Goal: Understand process/instructions: Learn how to perform a task or action

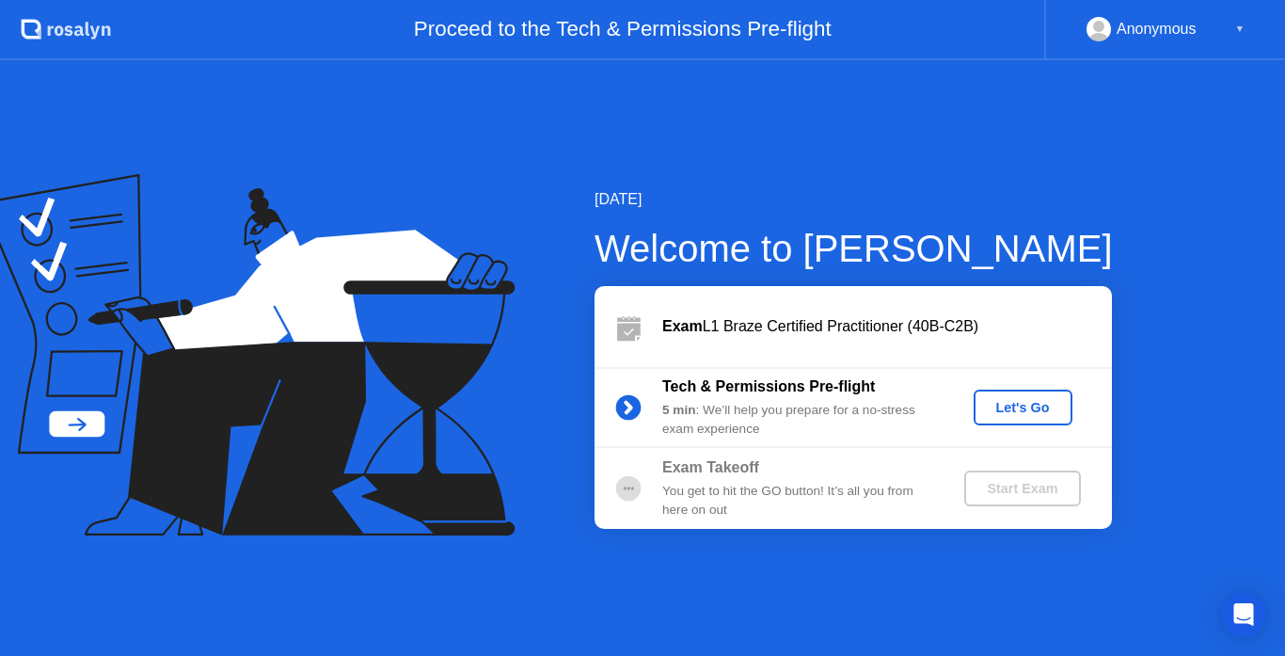
click at [1003, 405] on div "Let's Go" at bounding box center [1023, 407] width 84 height 15
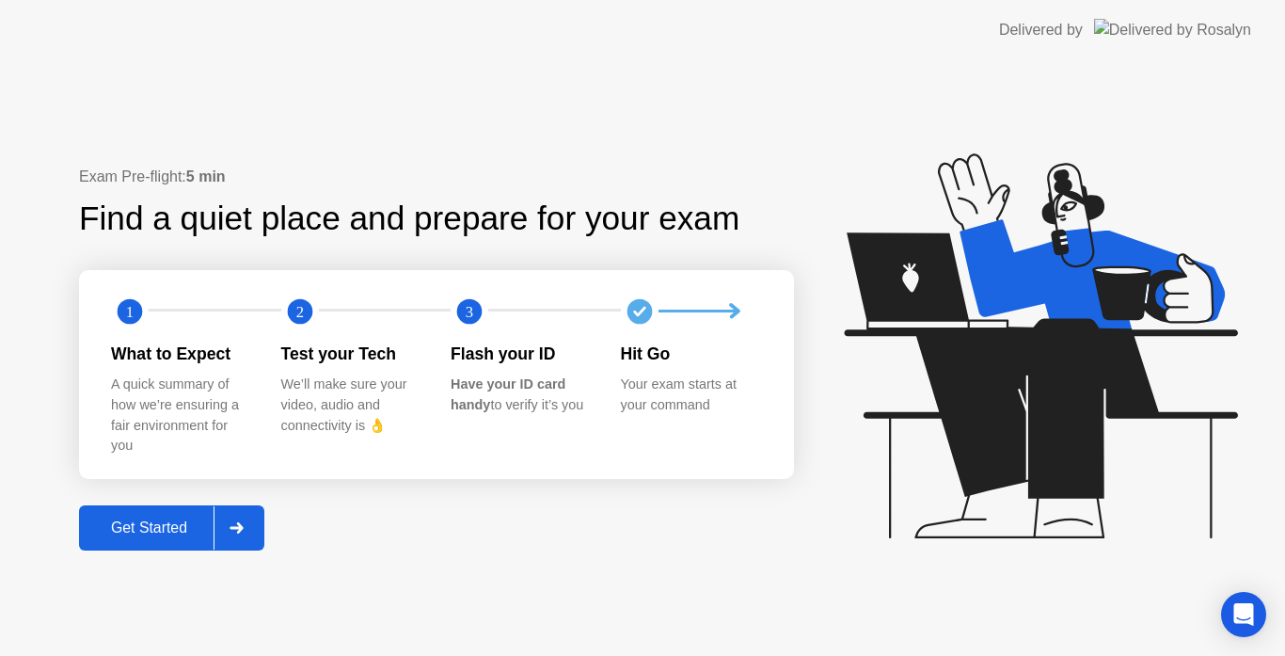
click at [176, 526] on div "Get Started" at bounding box center [149, 527] width 129 height 17
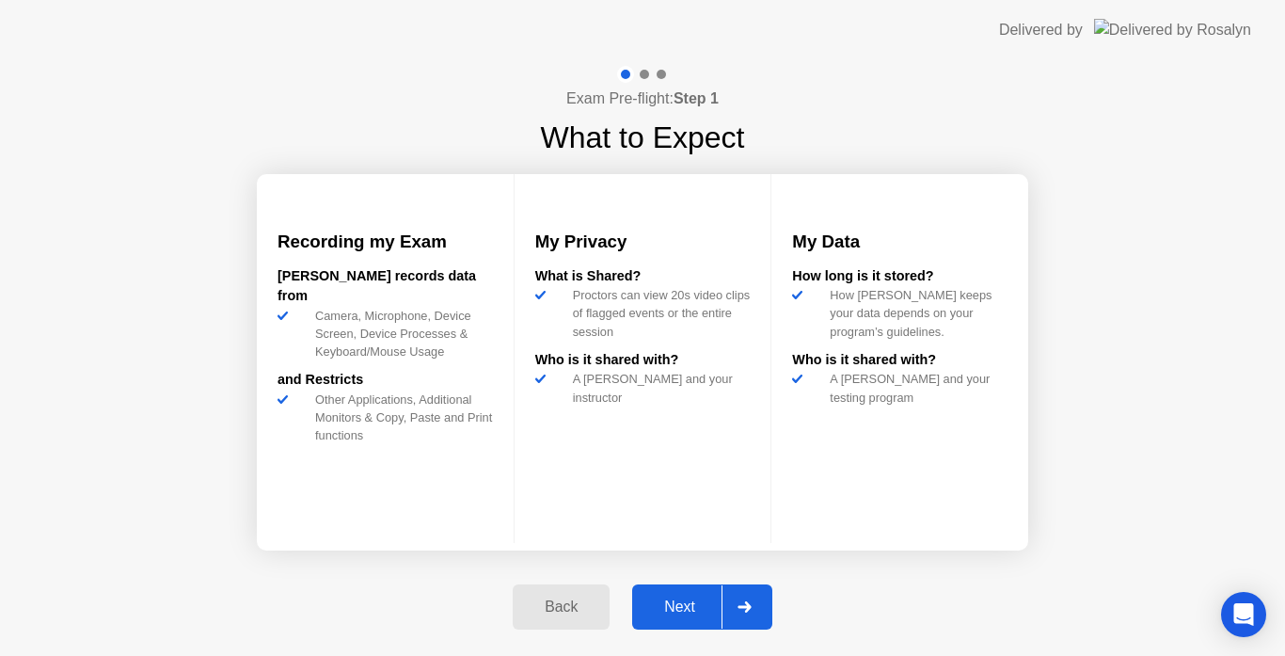
click at [663, 598] on div "Next" at bounding box center [680, 606] width 84 height 17
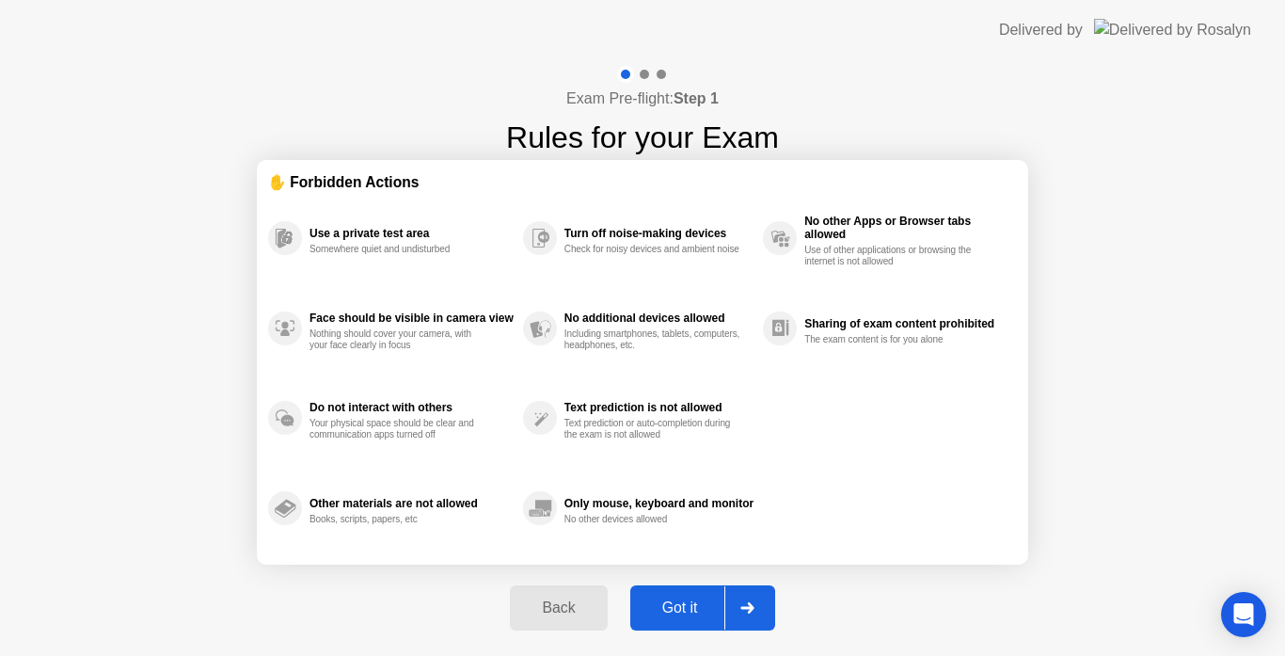
click at [663, 599] on div "Got it" at bounding box center [680, 607] width 88 height 17
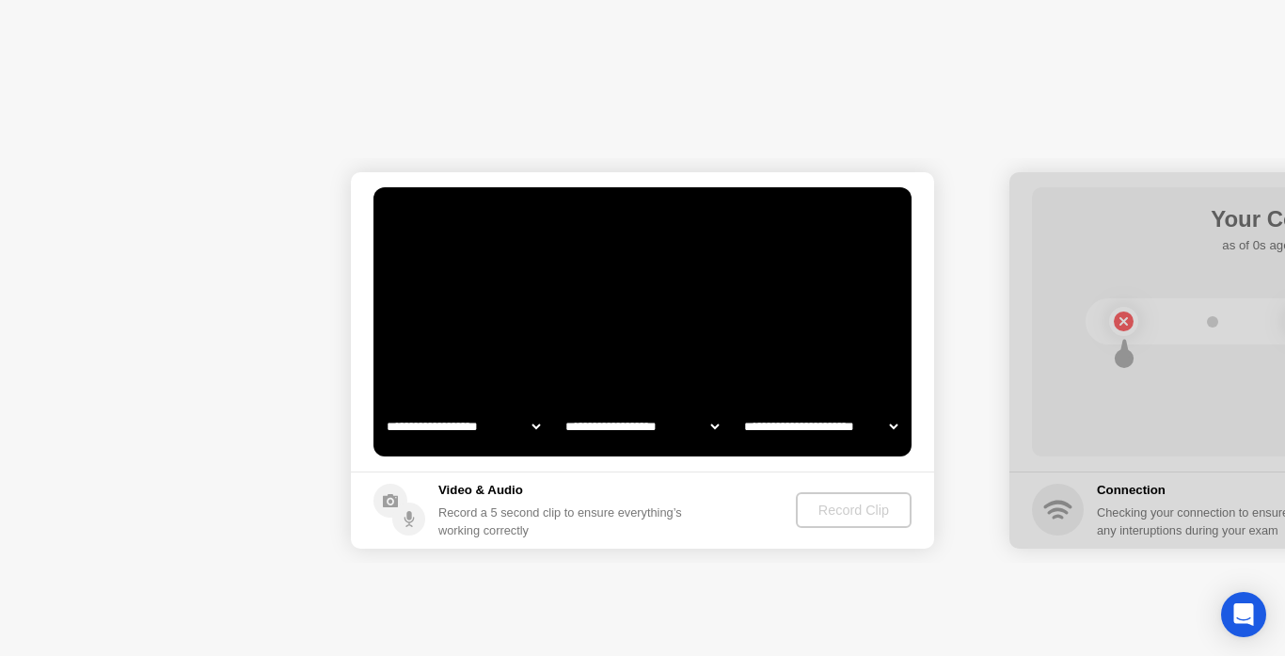
select select "**********"
select select "*******"
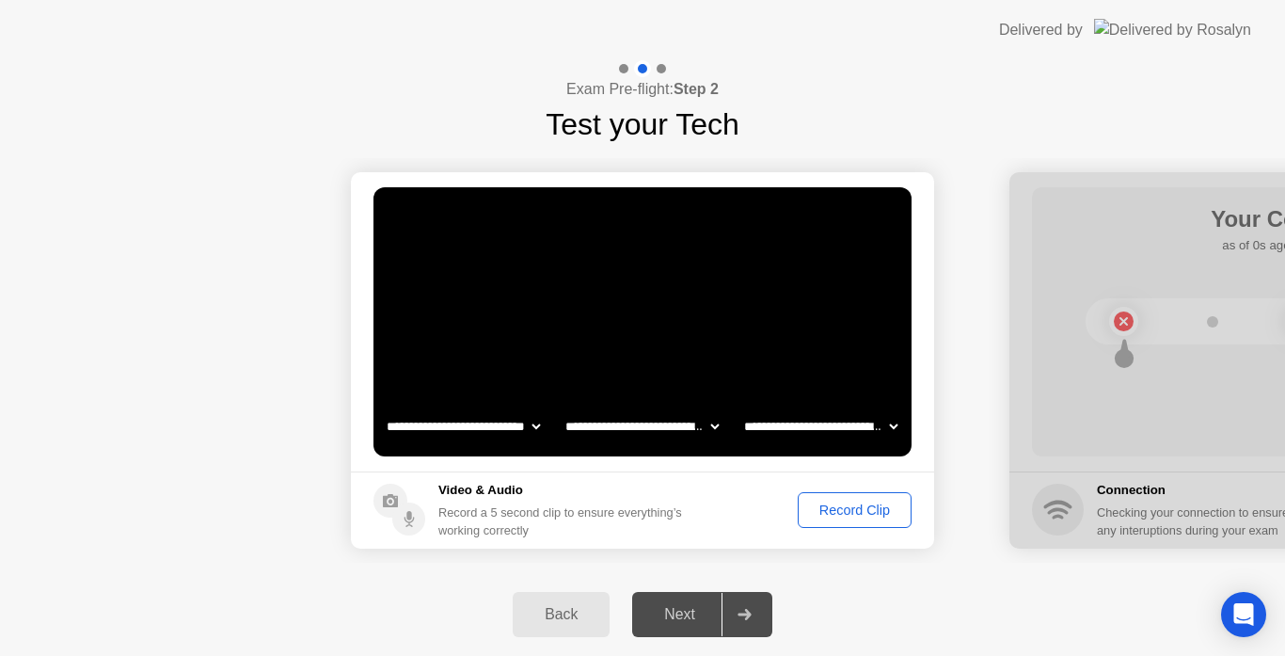
click at [835, 521] on button "Record Clip" at bounding box center [855, 510] width 114 height 36
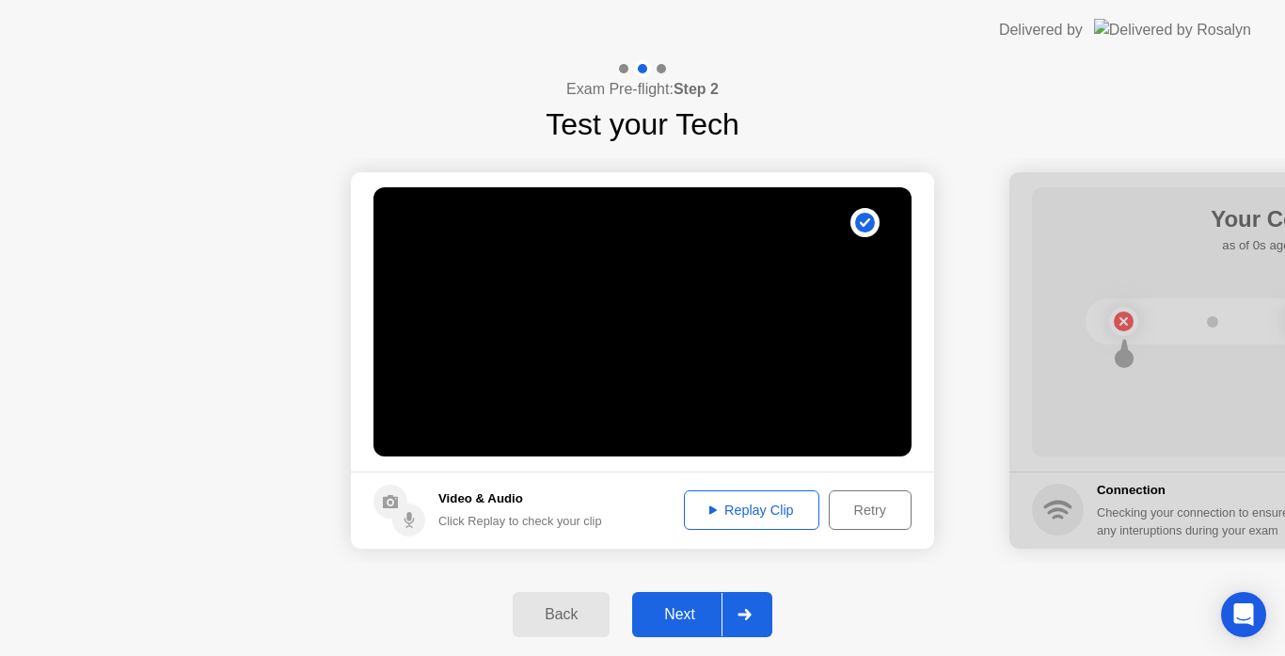
click at [686, 610] on div "Next" at bounding box center [680, 614] width 84 height 17
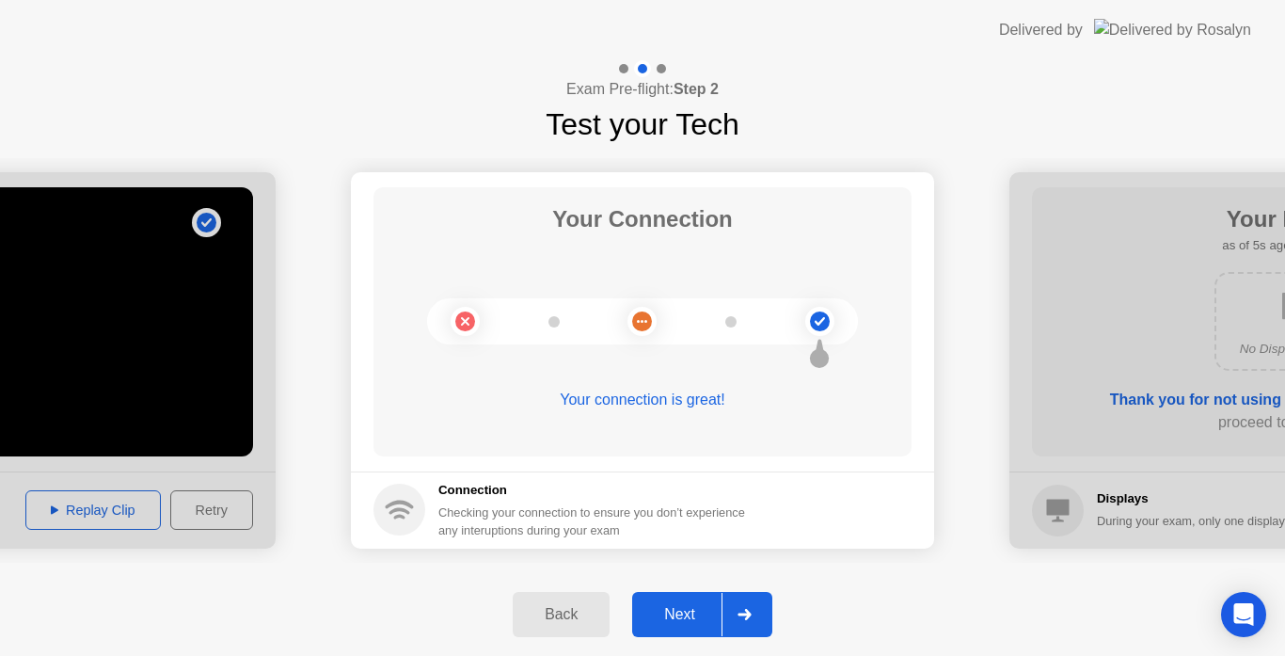
click at [686, 610] on div "Next" at bounding box center [680, 614] width 84 height 17
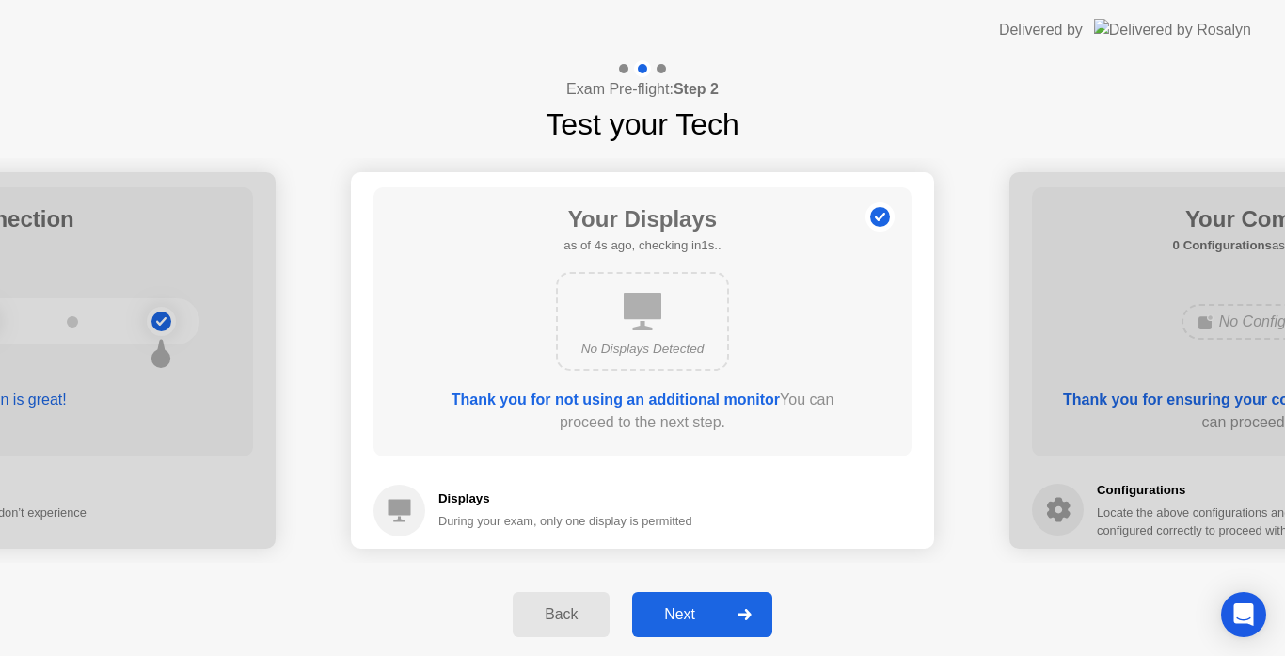
click at [686, 610] on div "Next" at bounding box center [680, 614] width 84 height 17
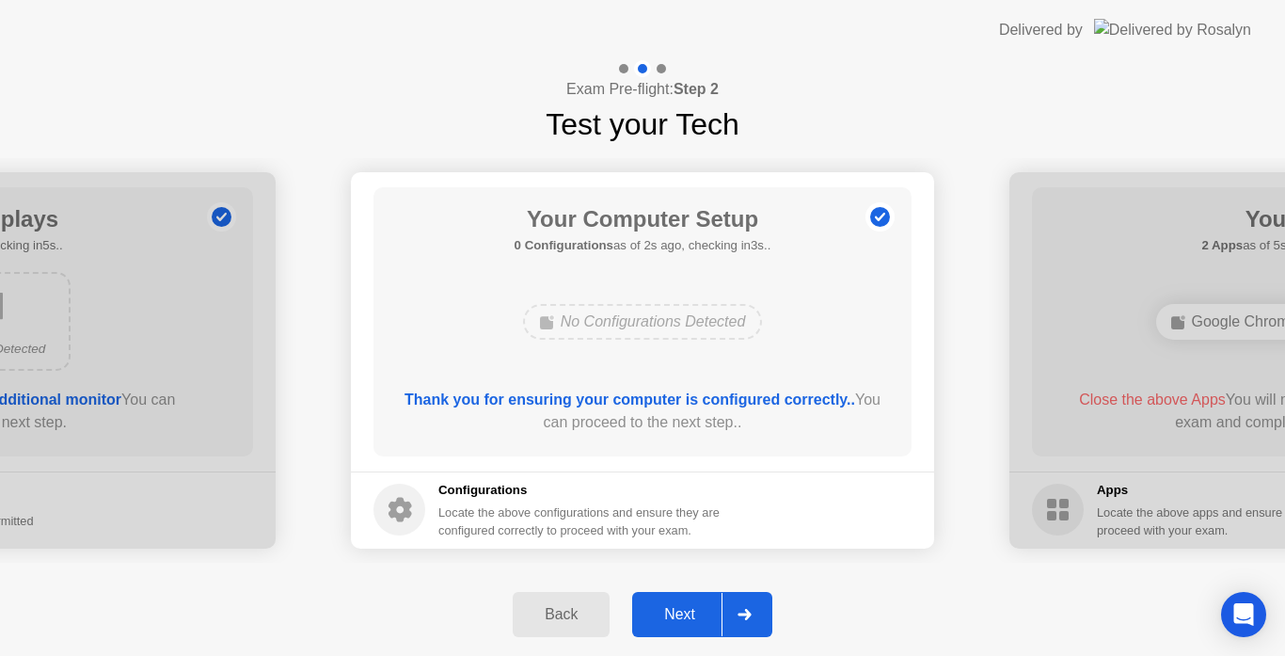
click at [686, 610] on div "Next" at bounding box center [680, 614] width 84 height 17
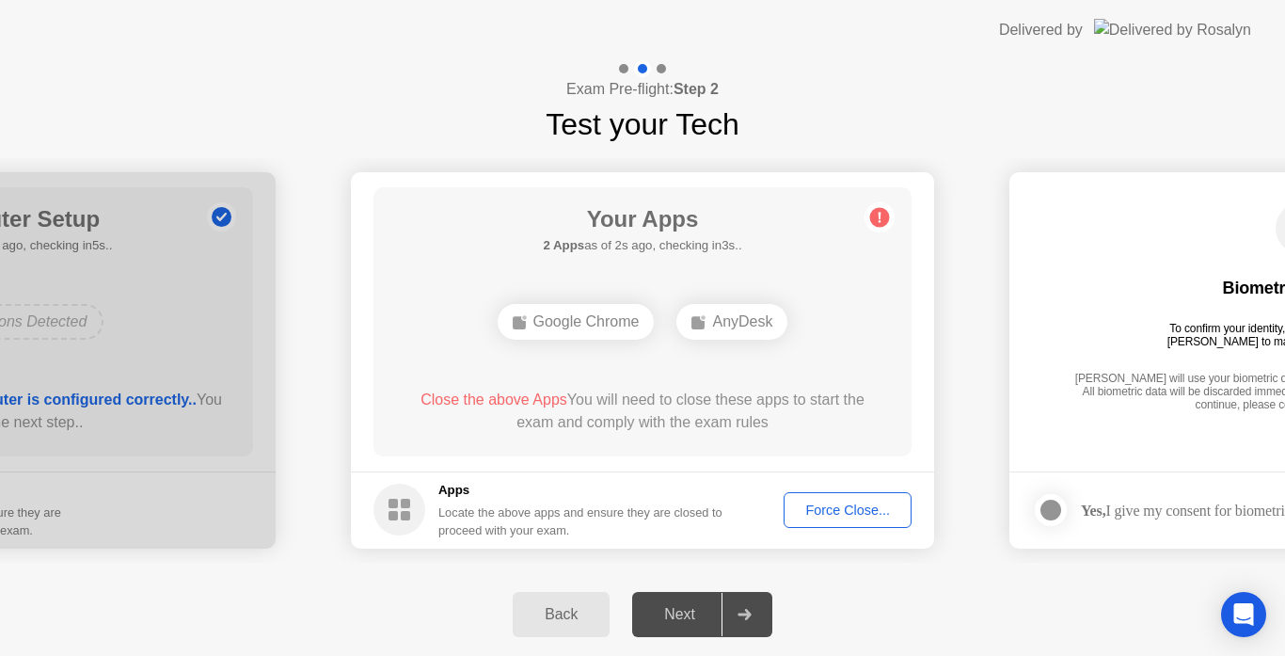
click at [826, 511] on div "Force Close..." at bounding box center [847, 509] width 115 height 15
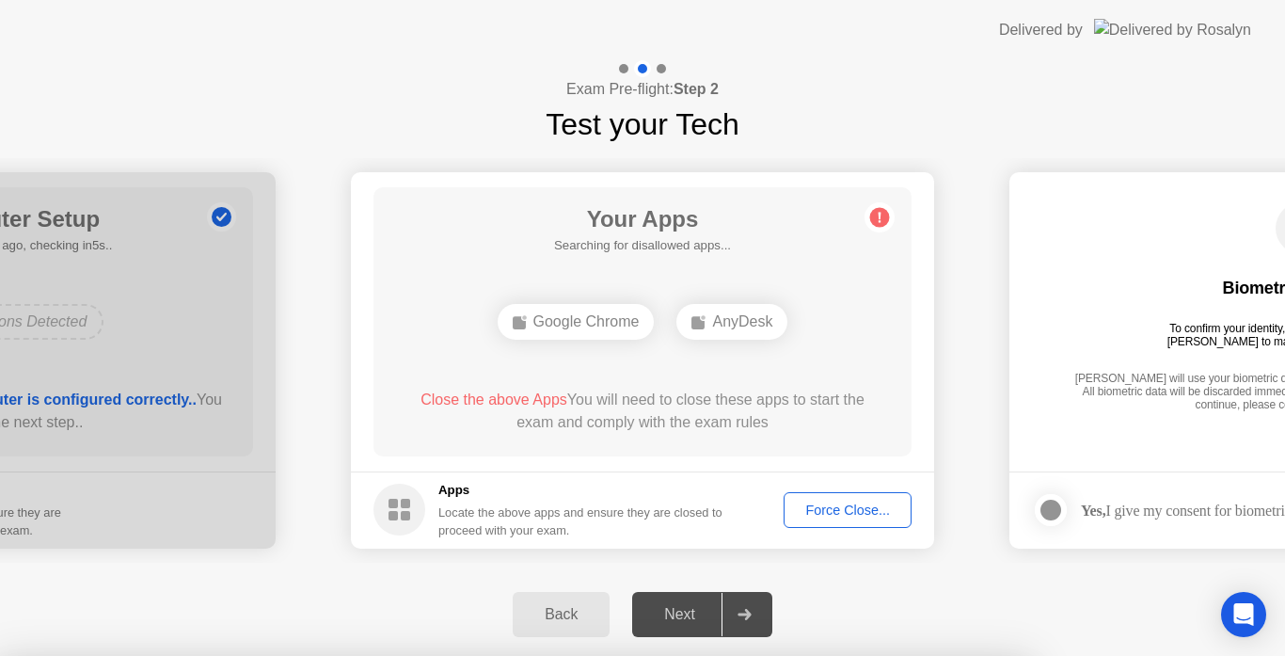
click at [953, 655] on div at bounding box center [642, 656] width 1285 height 0
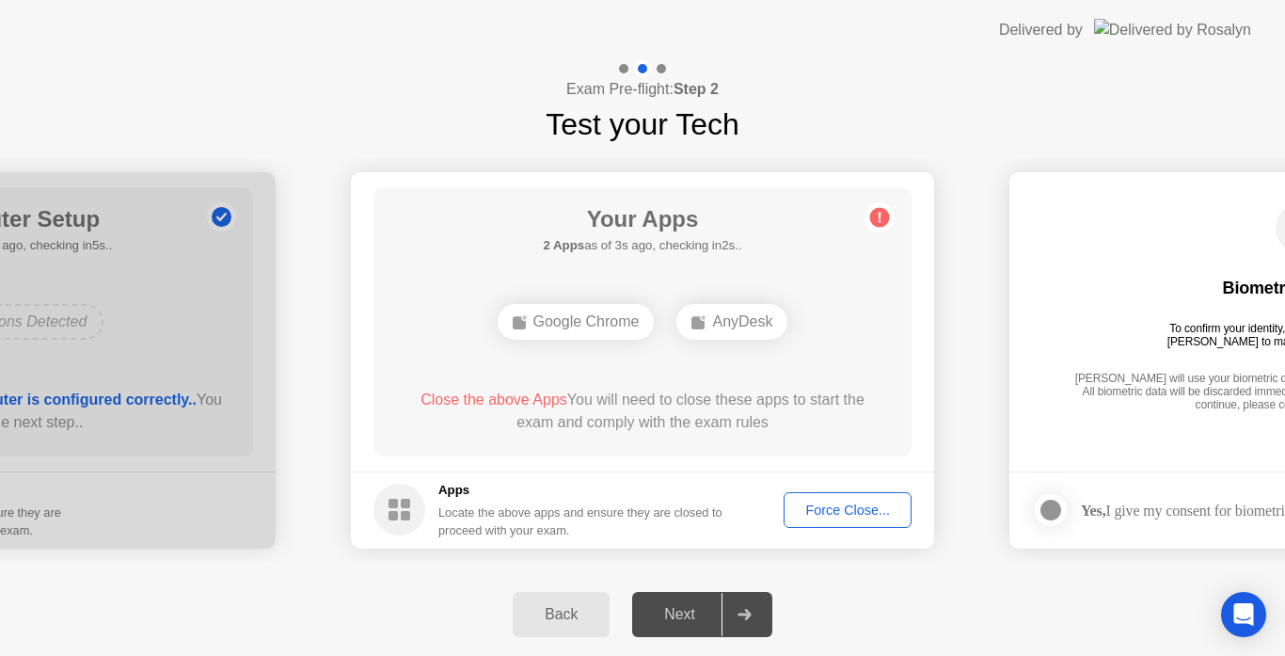
click at [805, 513] on div "Force Close..." at bounding box center [847, 509] width 115 height 15
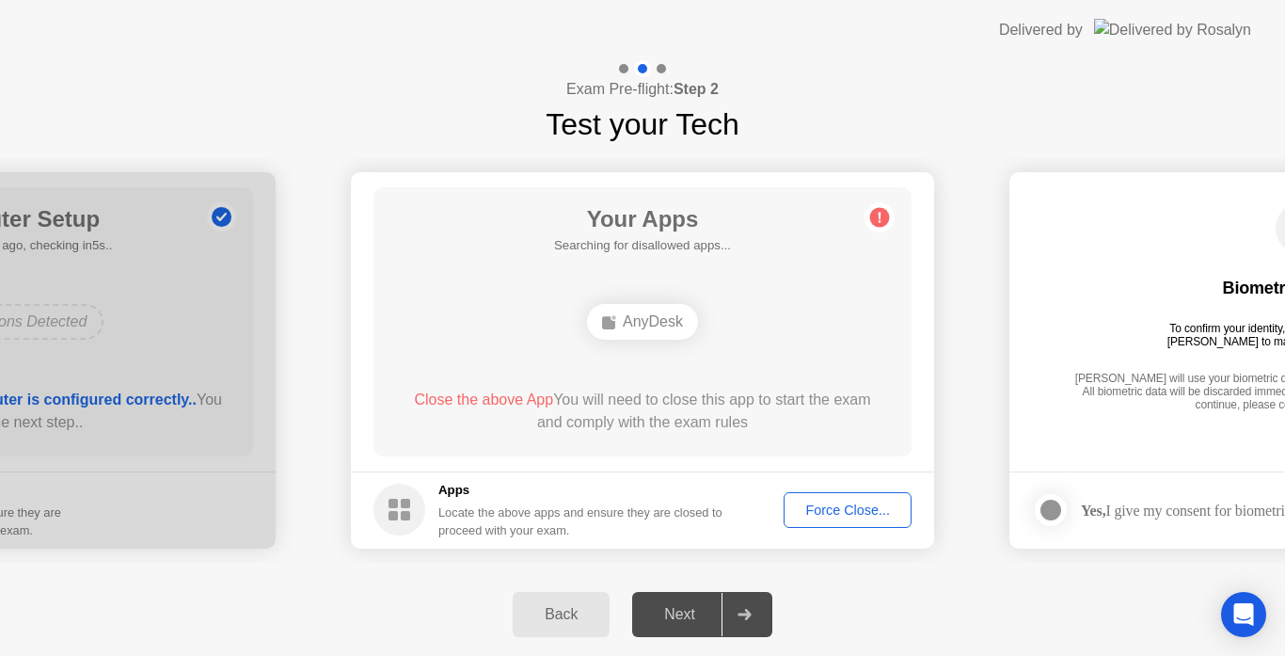
click at [815, 509] on div "Force Close..." at bounding box center [847, 509] width 115 height 15
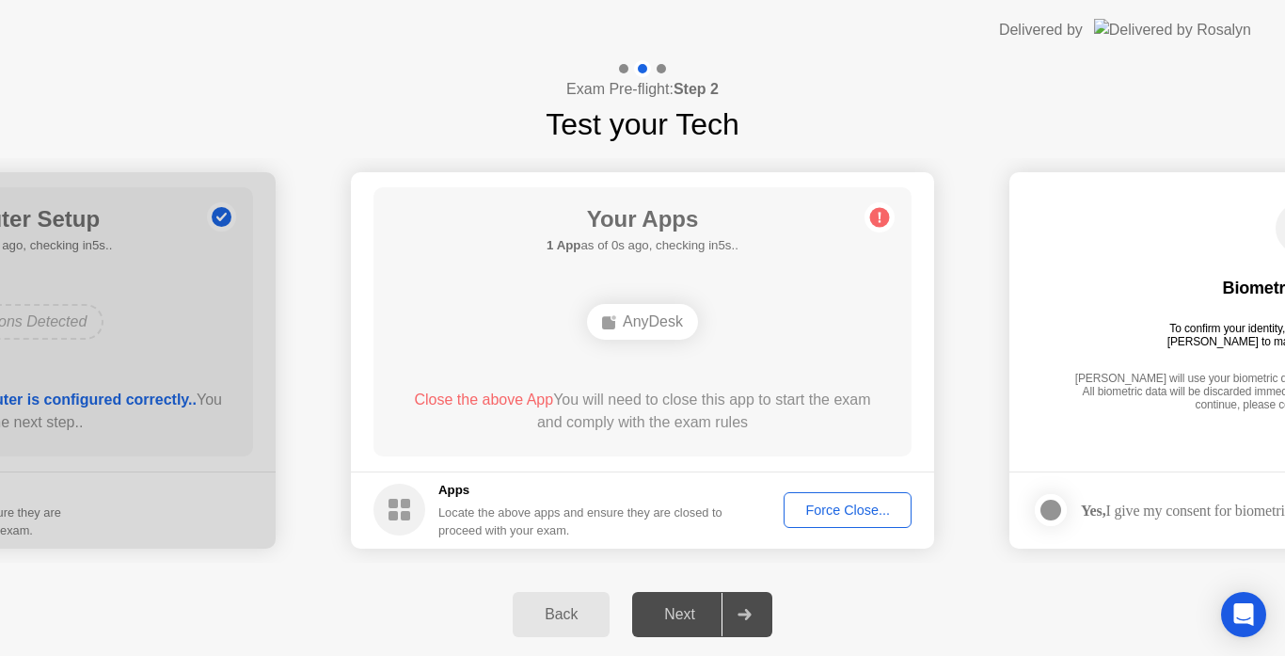
click at [869, 222] on icon at bounding box center [879, 217] width 30 height 30
click at [876, 222] on circle at bounding box center [880, 217] width 20 height 20
drag, startPoint x: 808, startPoint y: 527, endPoint x: 831, endPoint y: 516, distance: 24.8
click at [831, 516] on button "Force Close..." at bounding box center [847, 510] width 128 height 36
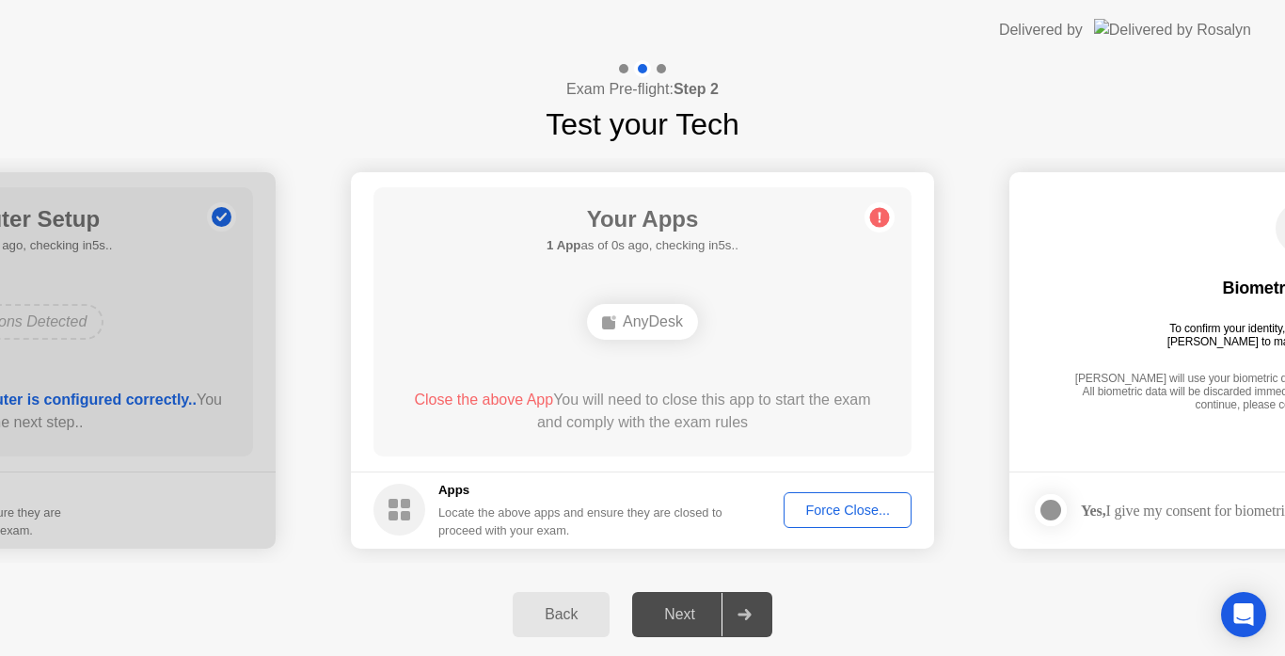
click at [812, 506] on div "Force Close..." at bounding box center [847, 509] width 115 height 15
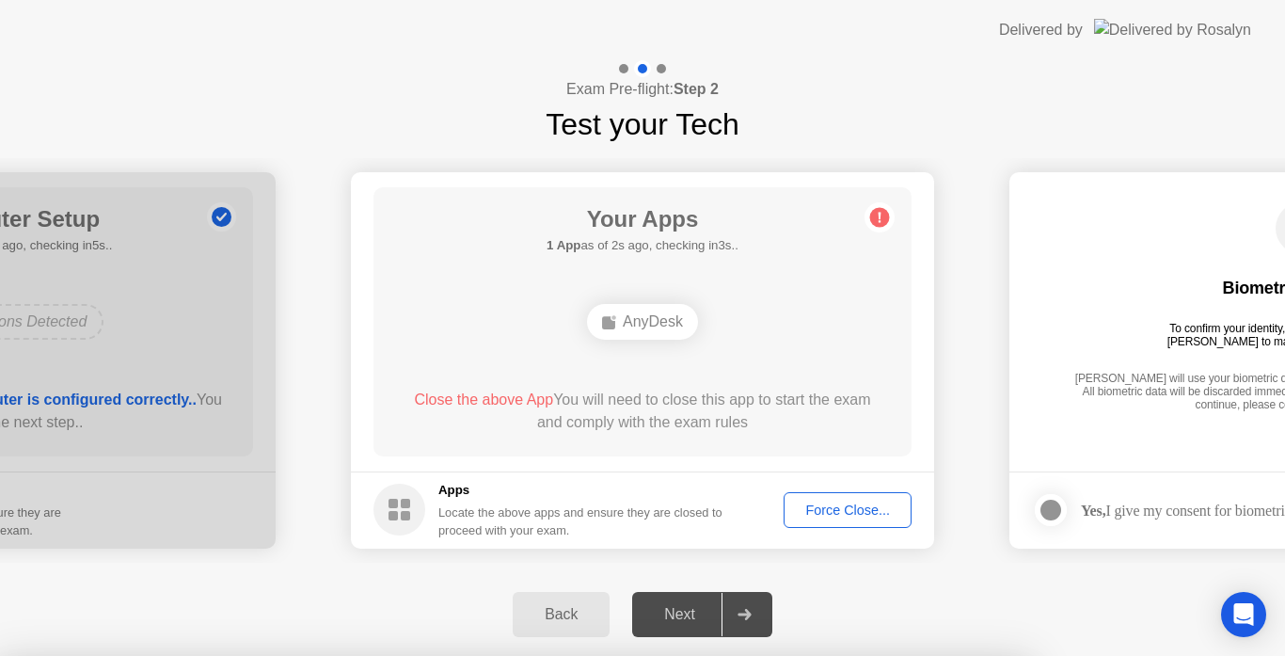
drag, startPoint x: 722, startPoint y: 463, endPoint x: 722, endPoint y: 449, distance: 14.1
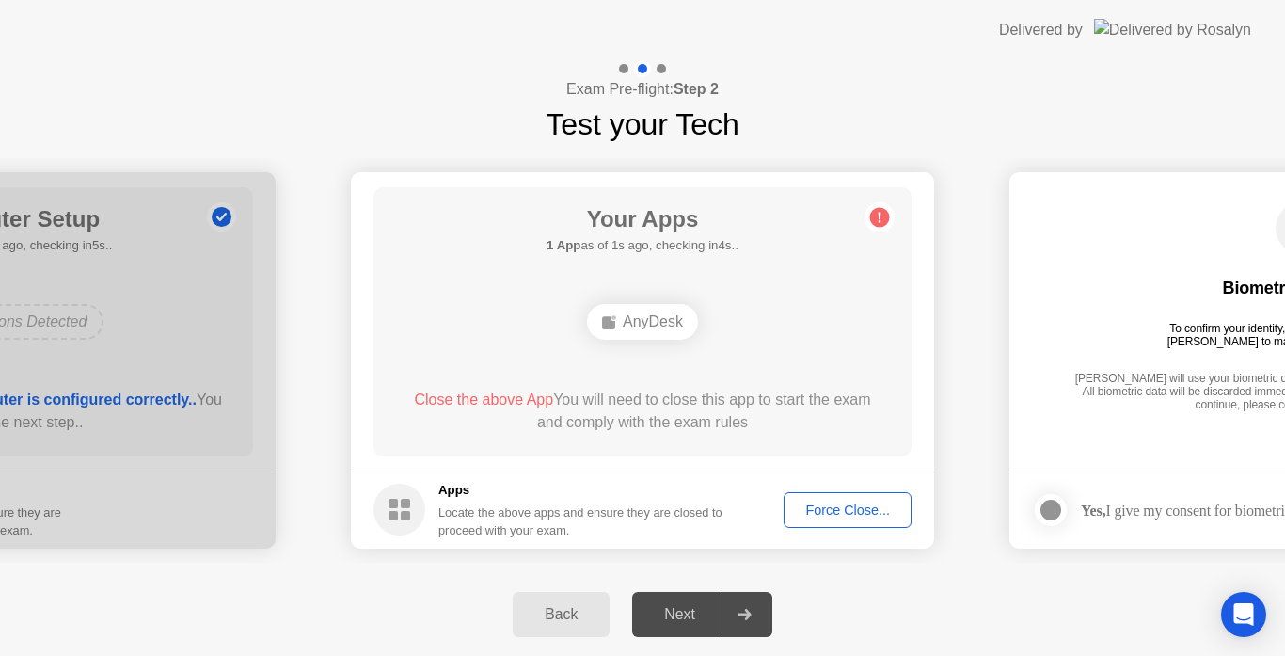
click at [877, 525] on button "Force Close..." at bounding box center [847, 510] width 128 height 36
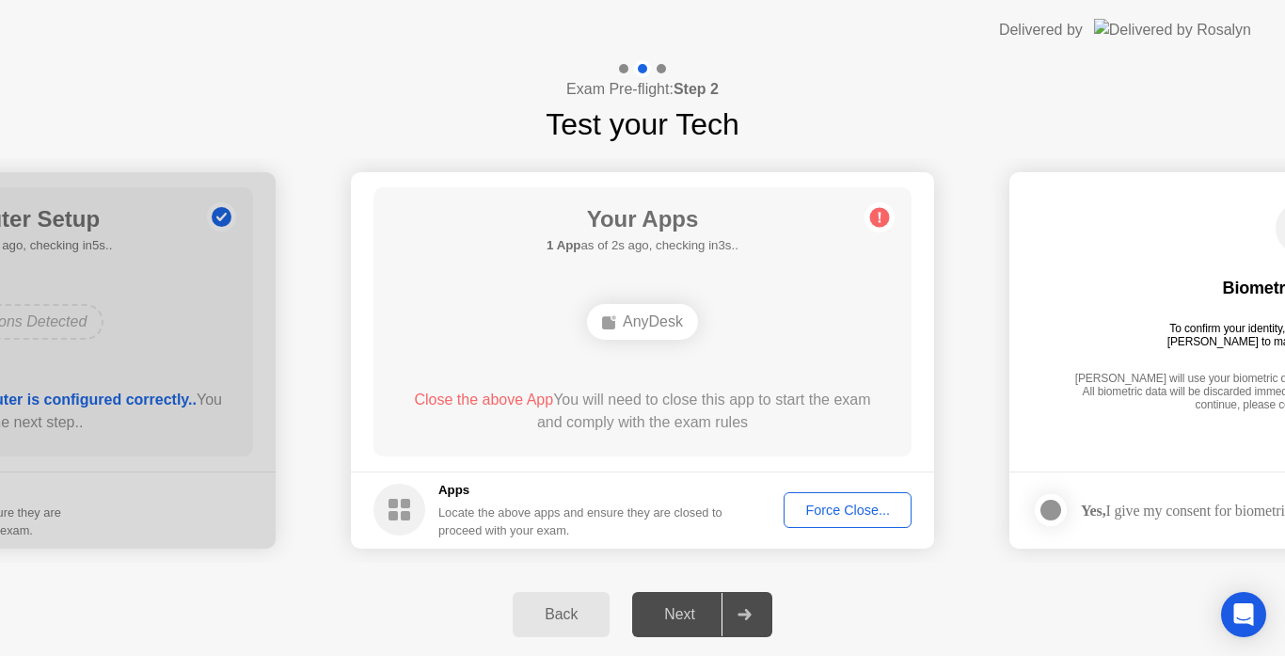
click at [697, 623] on div "Next" at bounding box center [680, 614] width 84 height 17
click at [563, 609] on div "Back" at bounding box center [561, 614] width 86 height 17
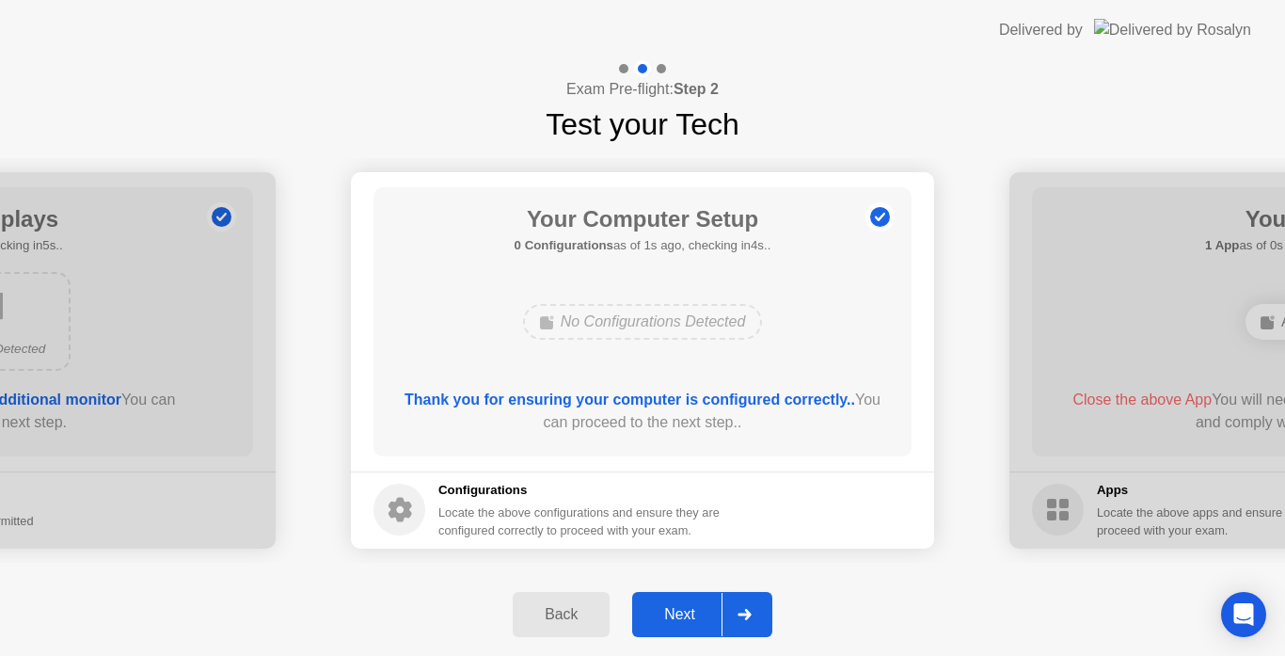
click at [683, 616] on div "Next" at bounding box center [680, 614] width 84 height 17
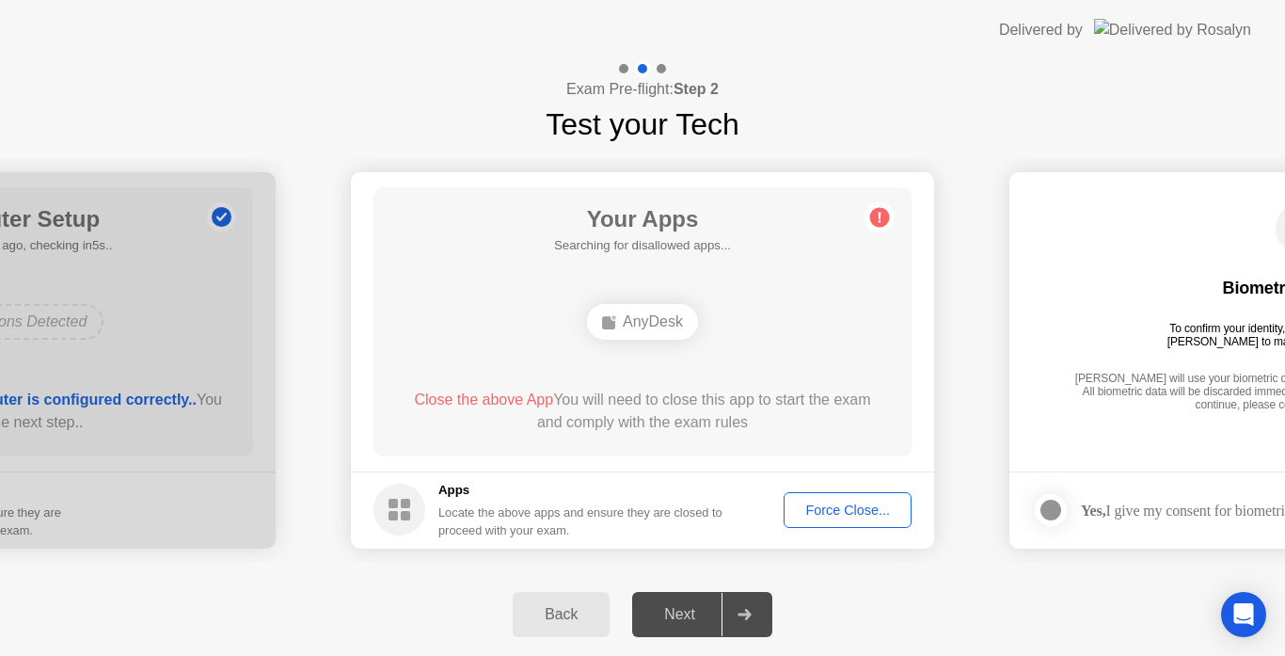
click at [683, 616] on div "Next" at bounding box center [680, 614] width 84 height 17
click at [579, 617] on div "Back" at bounding box center [561, 614] width 86 height 17
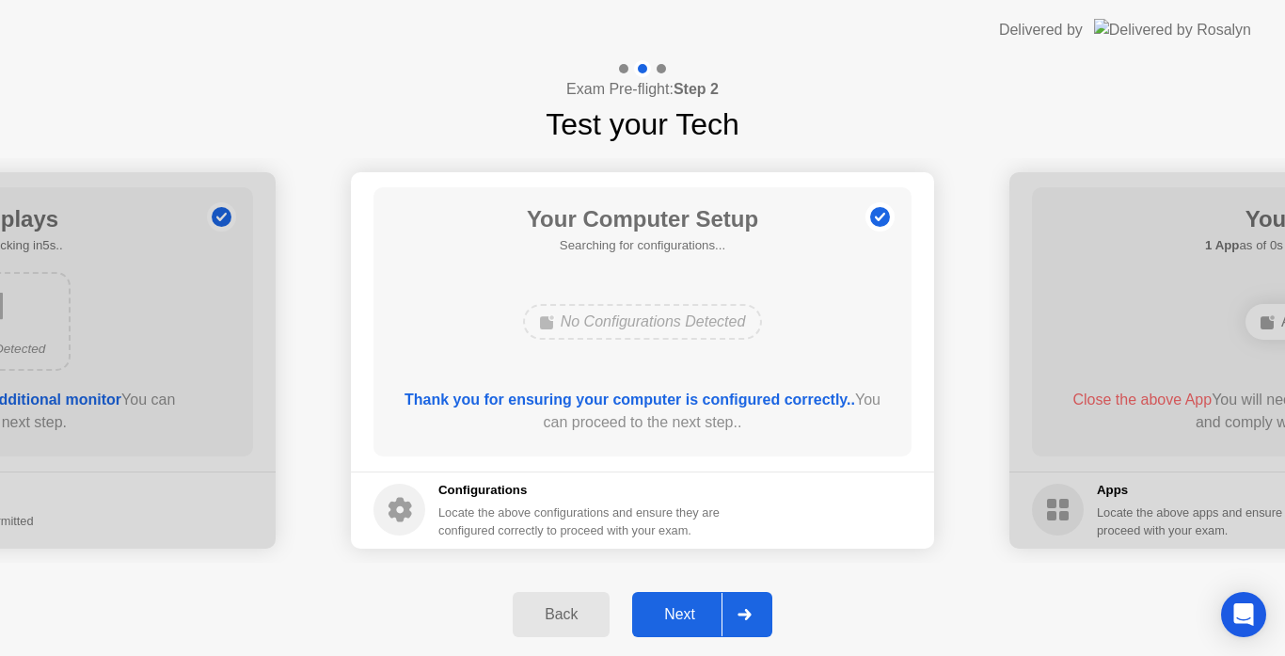
click at [579, 617] on div "Back" at bounding box center [561, 614] width 86 height 17
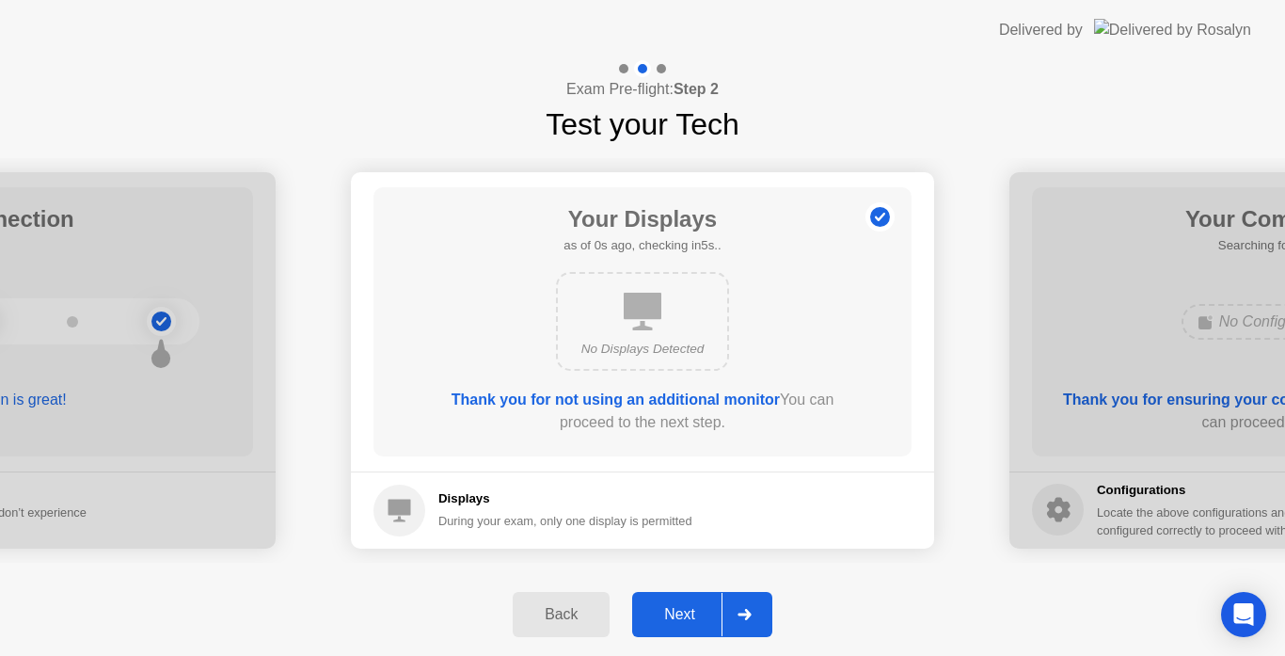
click at [579, 617] on div "Back" at bounding box center [561, 614] width 86 height 17
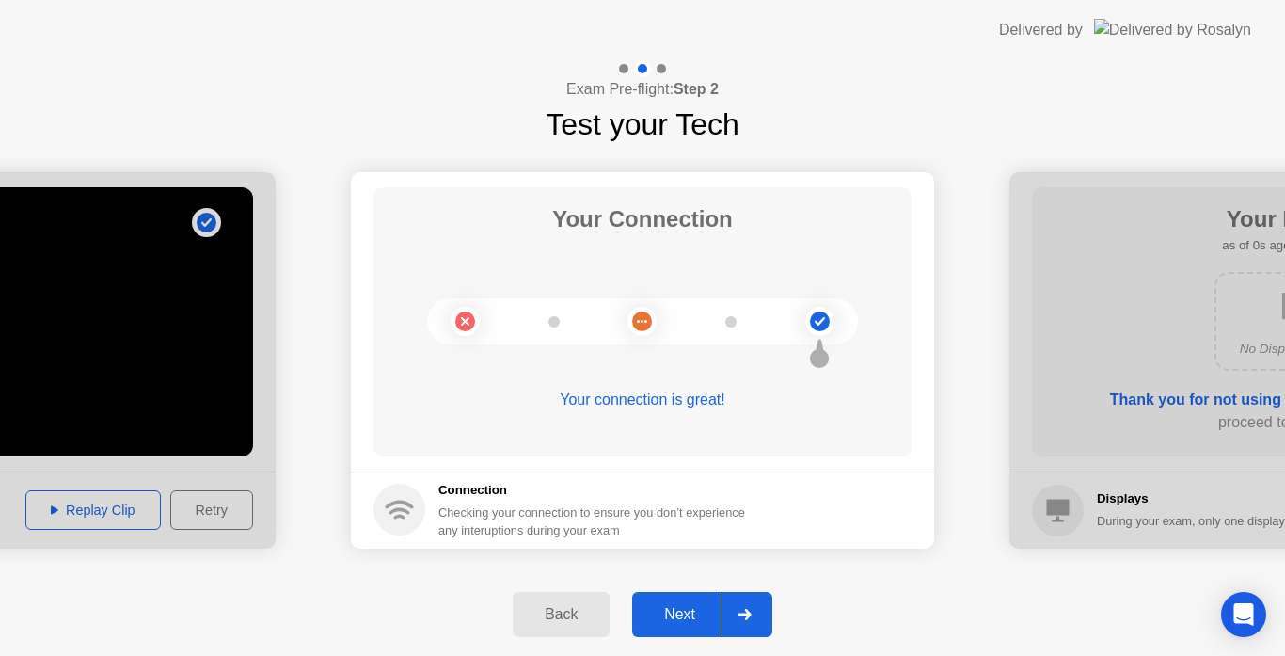
click at [579, 617] on div "Back" at bounding box center [561, 614] width 86 height 17
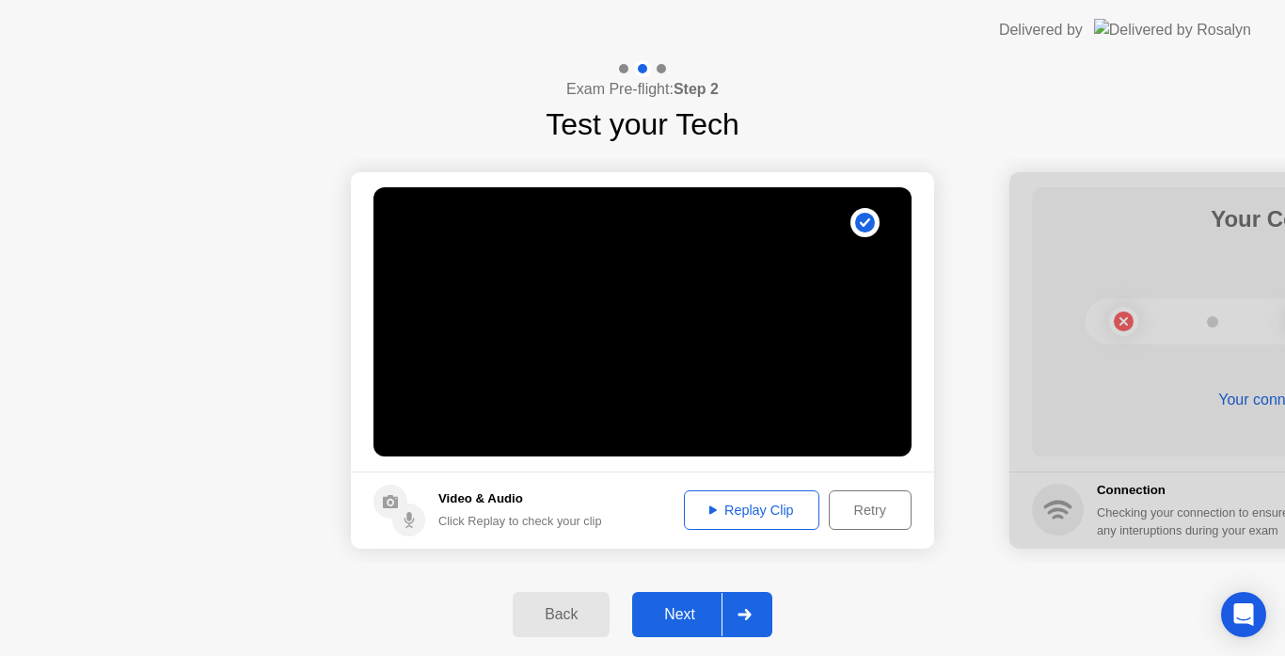
click at [579, 617] on div "Back" at bounding box center [561, 614] width 86 height 17
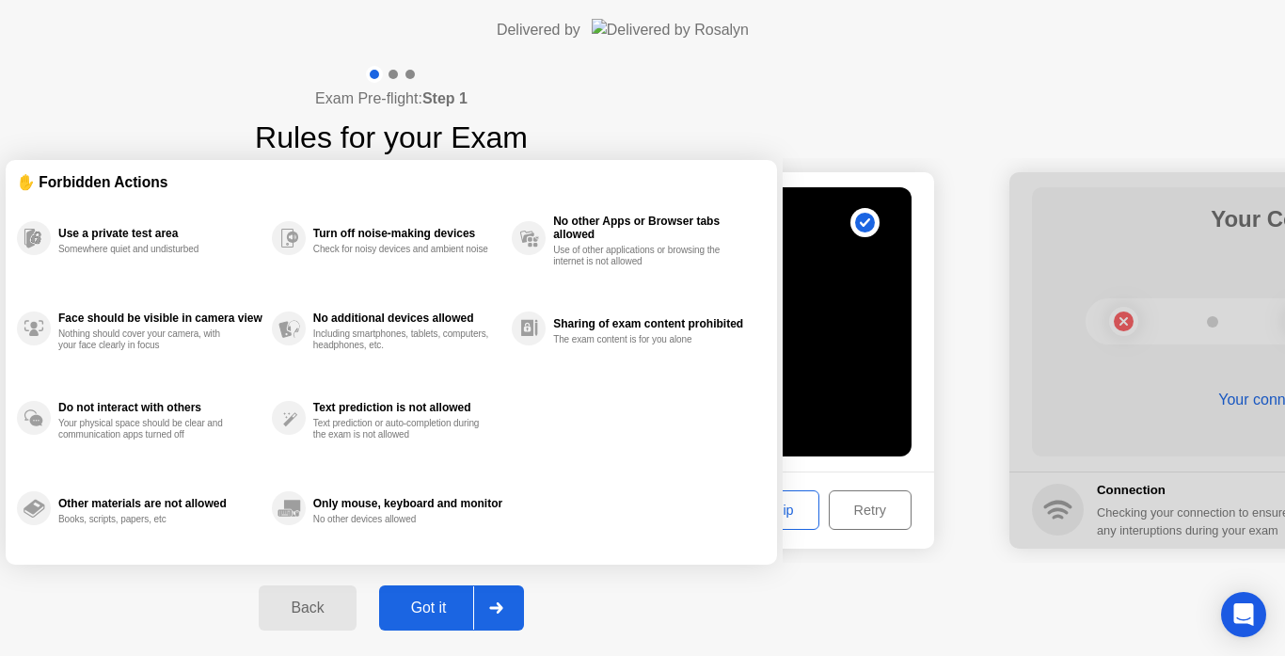
click at [350, 616] on div "Back" at bounding box center [307, 607] width 86 height 17
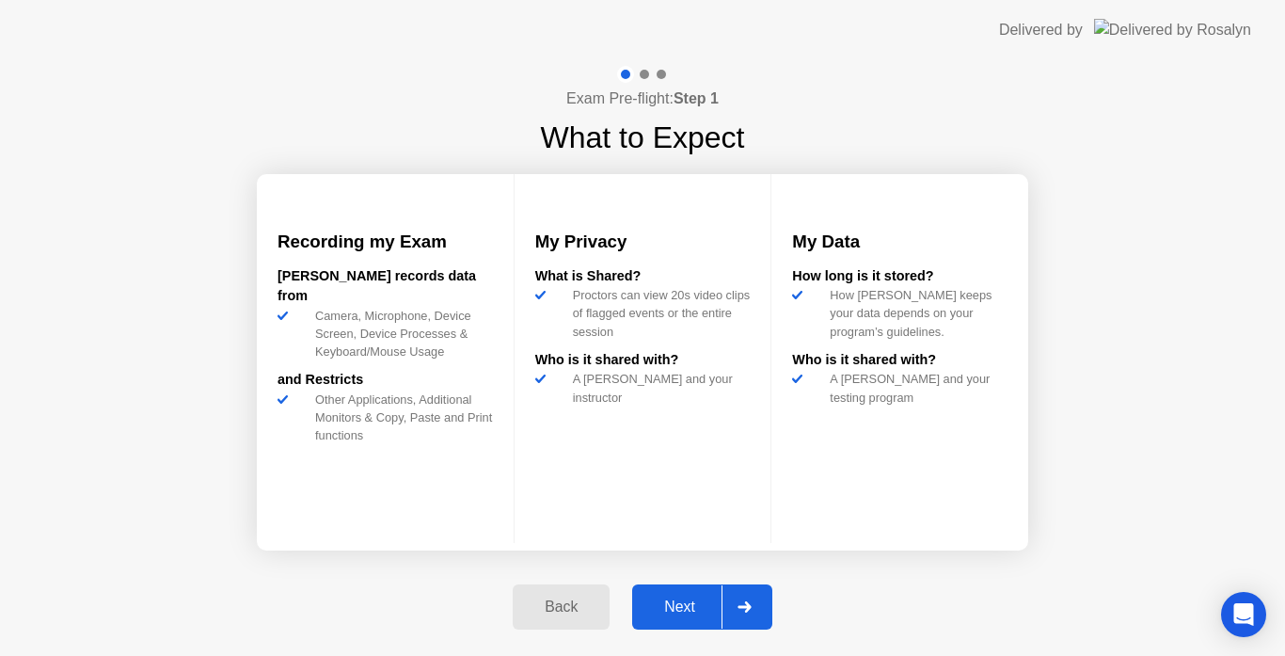
click at [579, 615] on div "Back" at bounding box center [561, 606] width 86 height 17
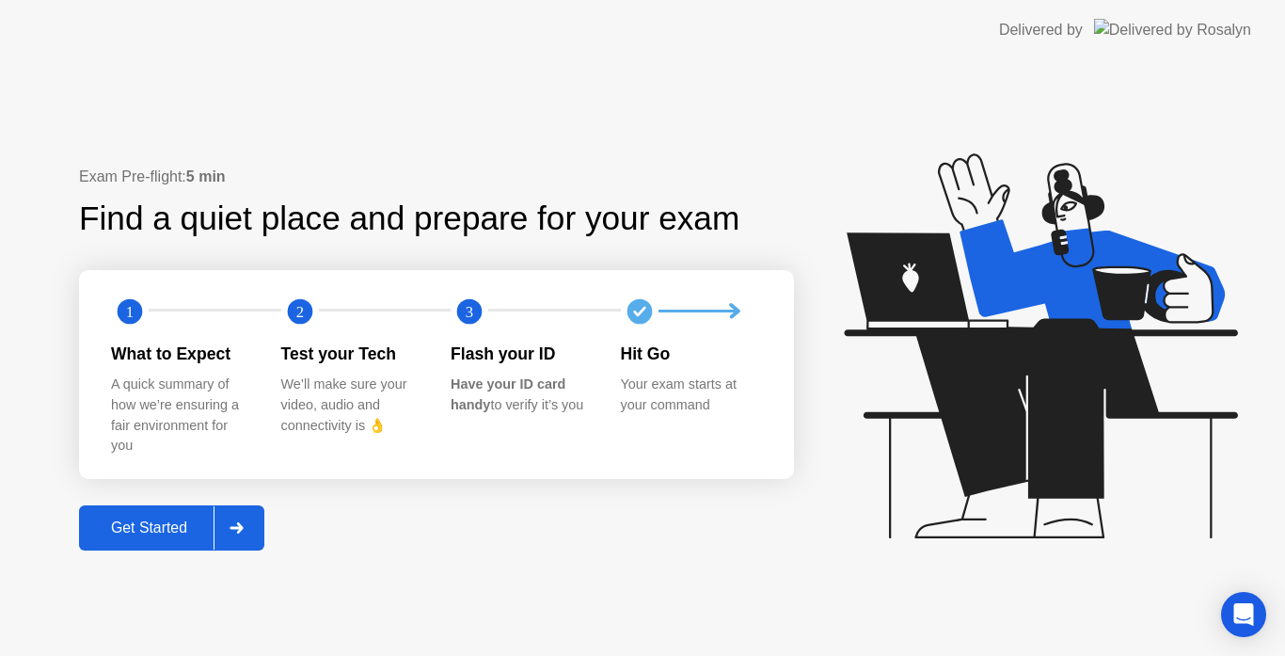
click at [238, 529] on icon at bounding box center [235, 527] width 13 height 11
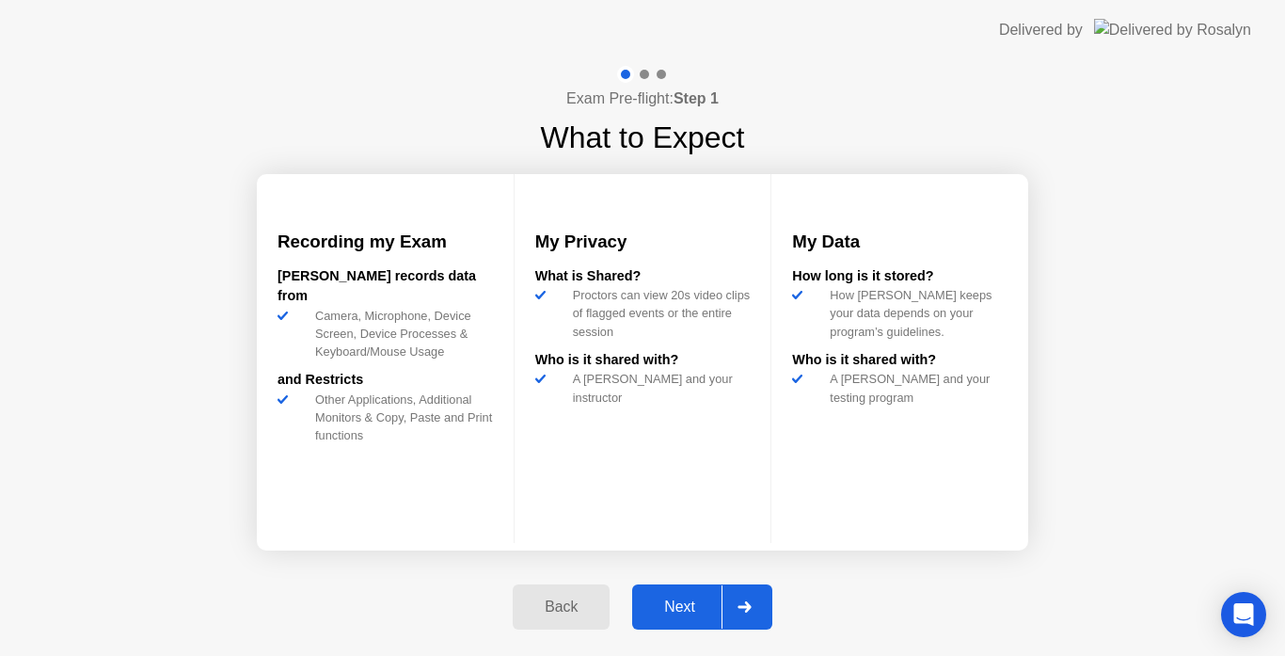
click at [661, 602] on div "Next" at bounding box center [680, 606] width 84 height 17
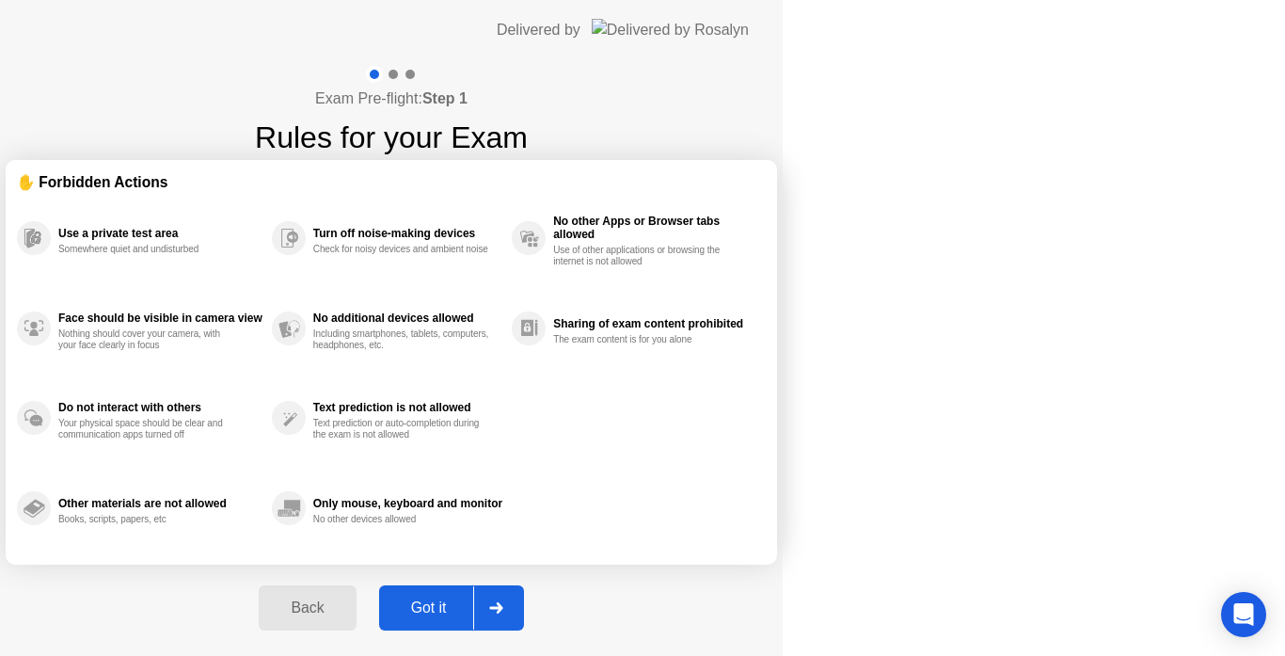
click at [473, 602] on div "Got it" at bounding box center [429, 607] width 88 height 17
select select "**********"
select select "*******"
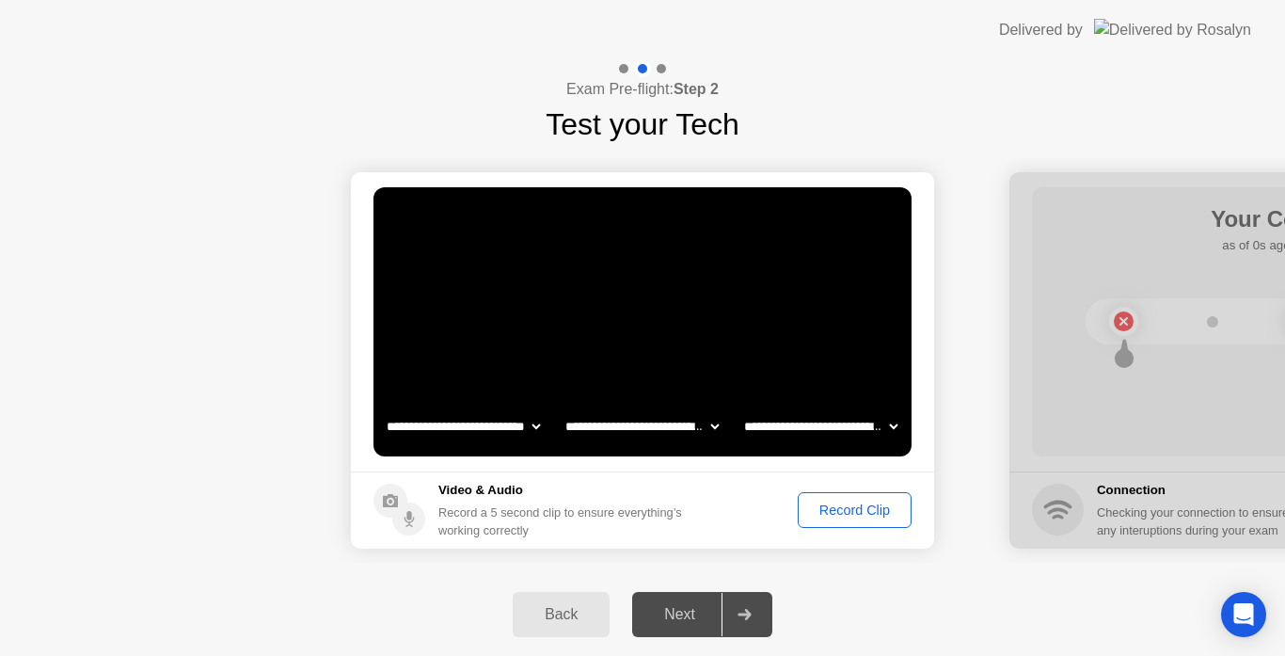
click at [661, 616] on div "Next" at bounding box center [680, 614] width 84 height 17
click at [578, 613] on div "Back" at bounding box center [561, 614] width 86 height 17
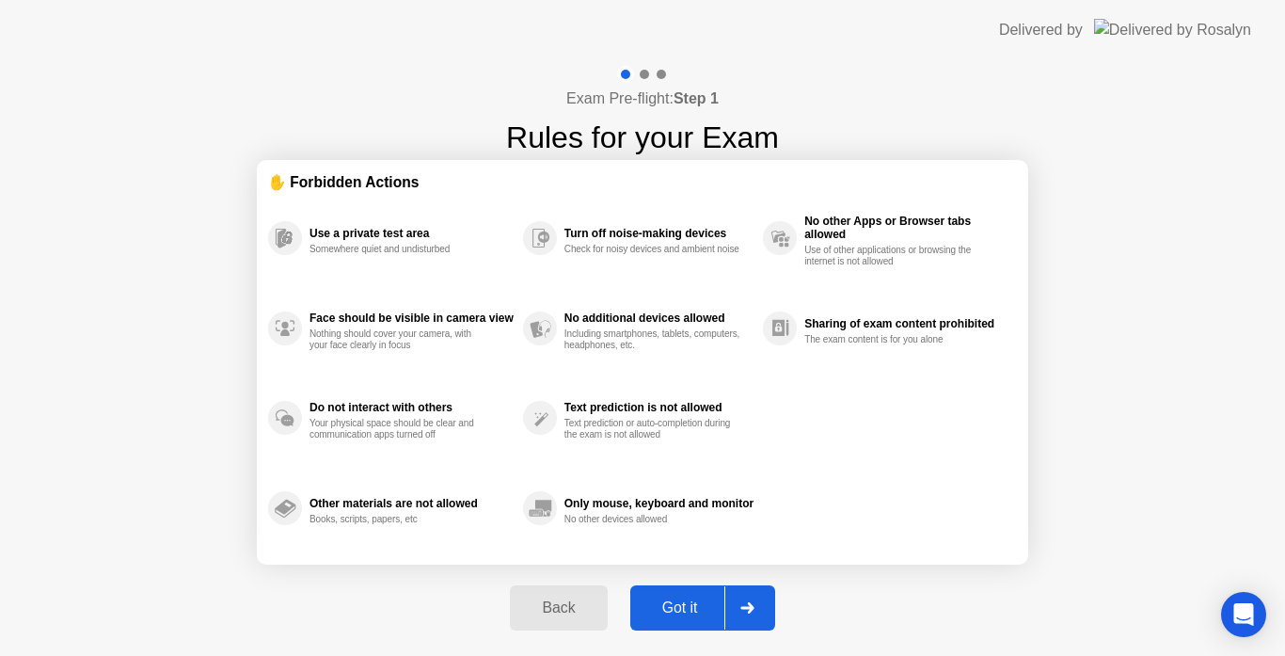
click at [703, 603] on div "Got it" at bounding box center [680, 607] width 88 height 17
select select "**********"
select select "*******"
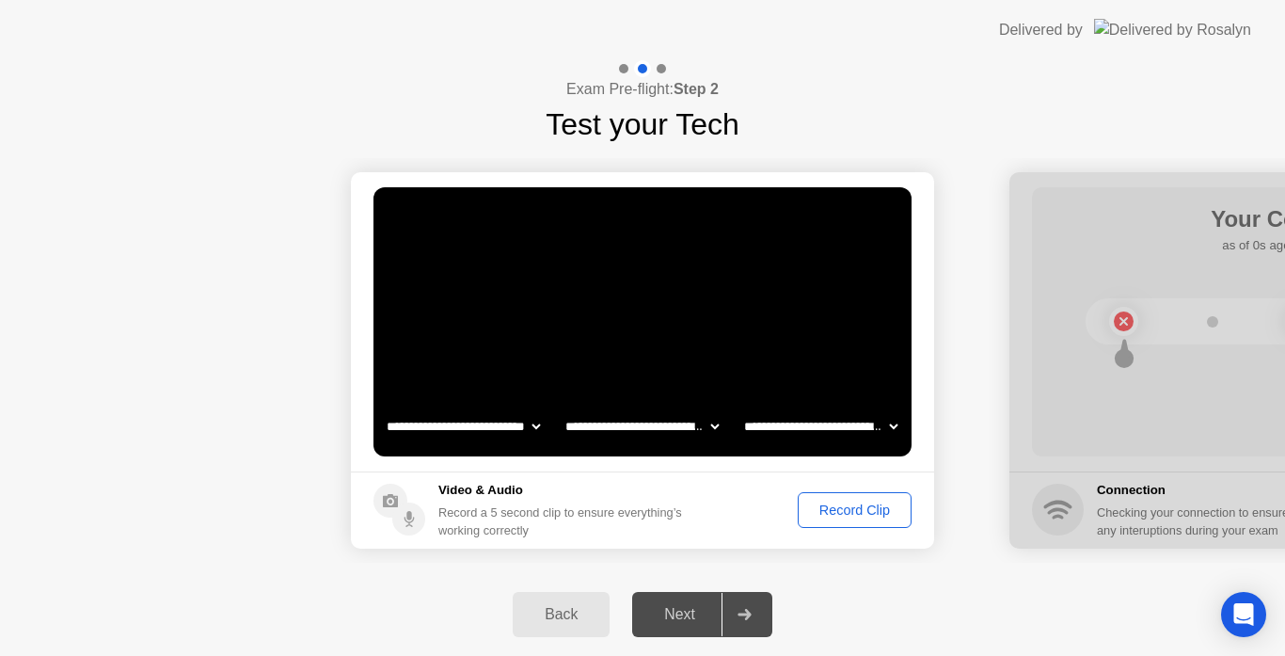
click at [845, 505] on div "Record Clip" at bounding box center [854, 509] width 101 height 15
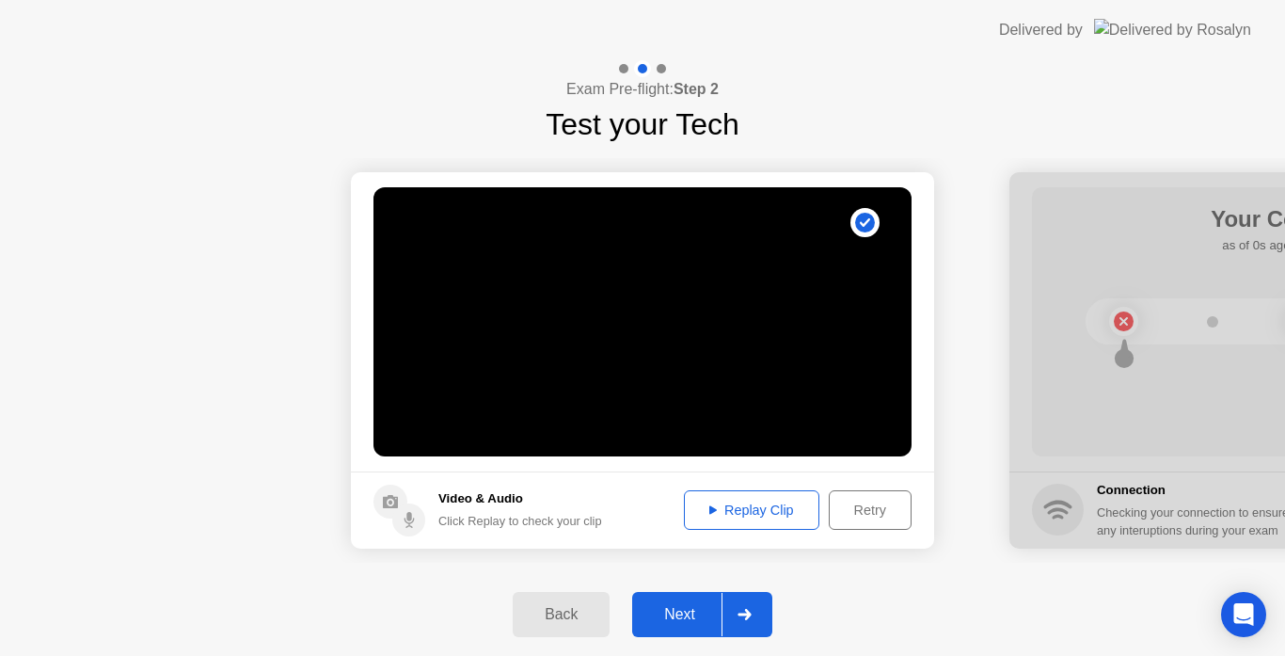
click at [644, 615] on div "Next" at bounding box center [680, 614] width 84 height 17
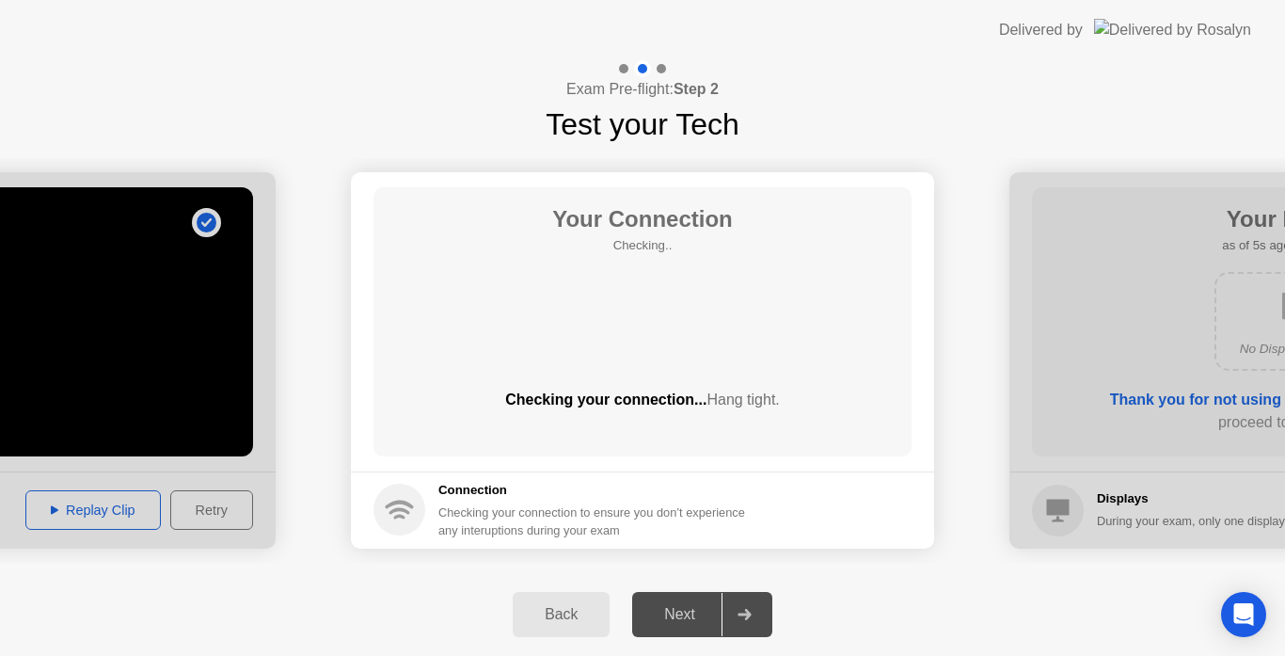
click at [681, 611] on div "Next" at bounding box center [680, 614] width 84 height 17
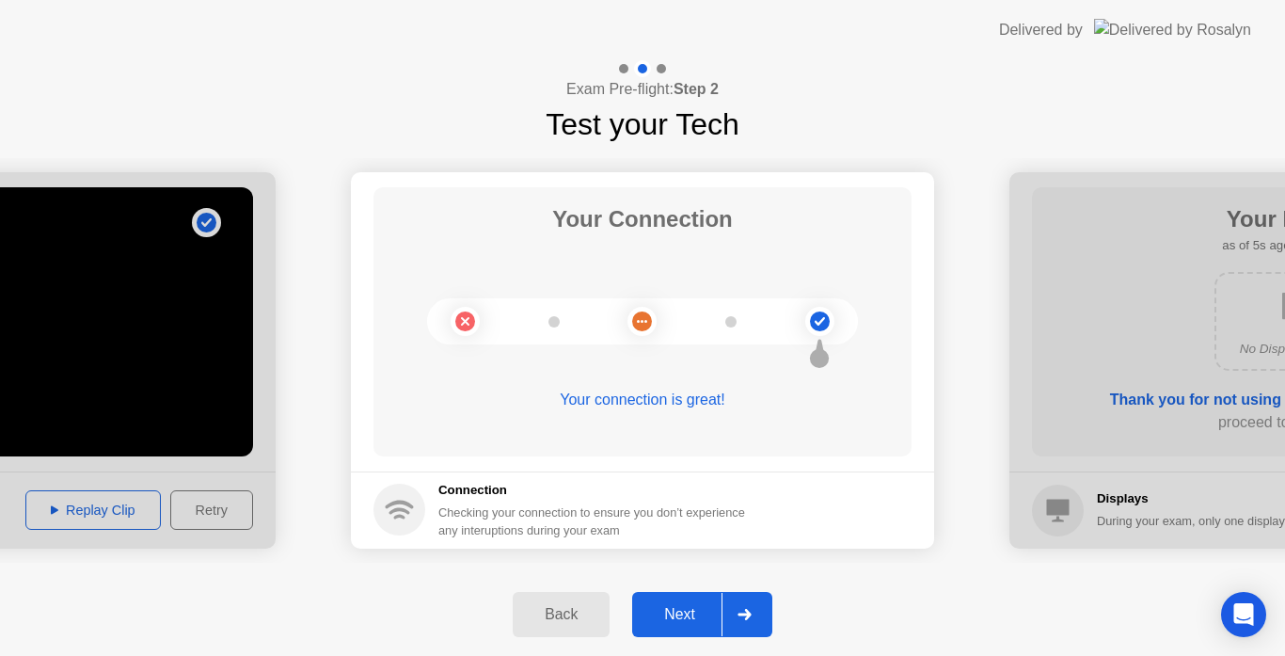
click at [681, 611] on div "Next" at bounding box center [680, 614] width 84 height 17
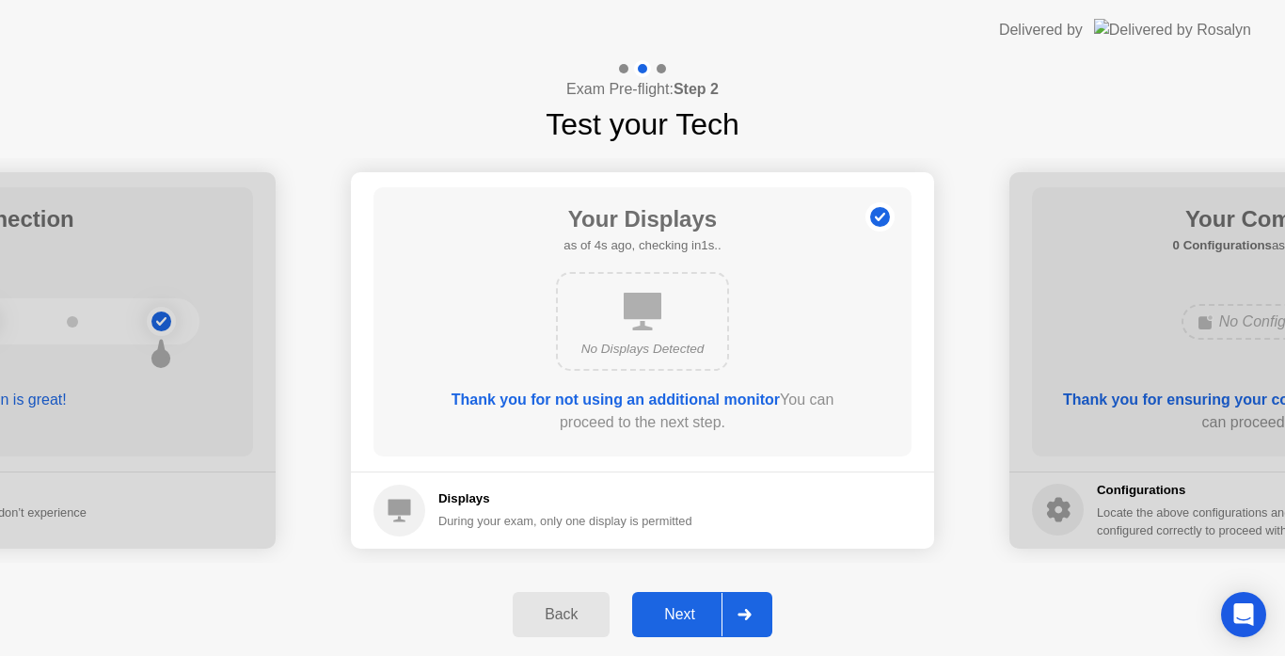
click at [681, 611] on div "Next" at bounding box center [680, 614] width 84 height 17
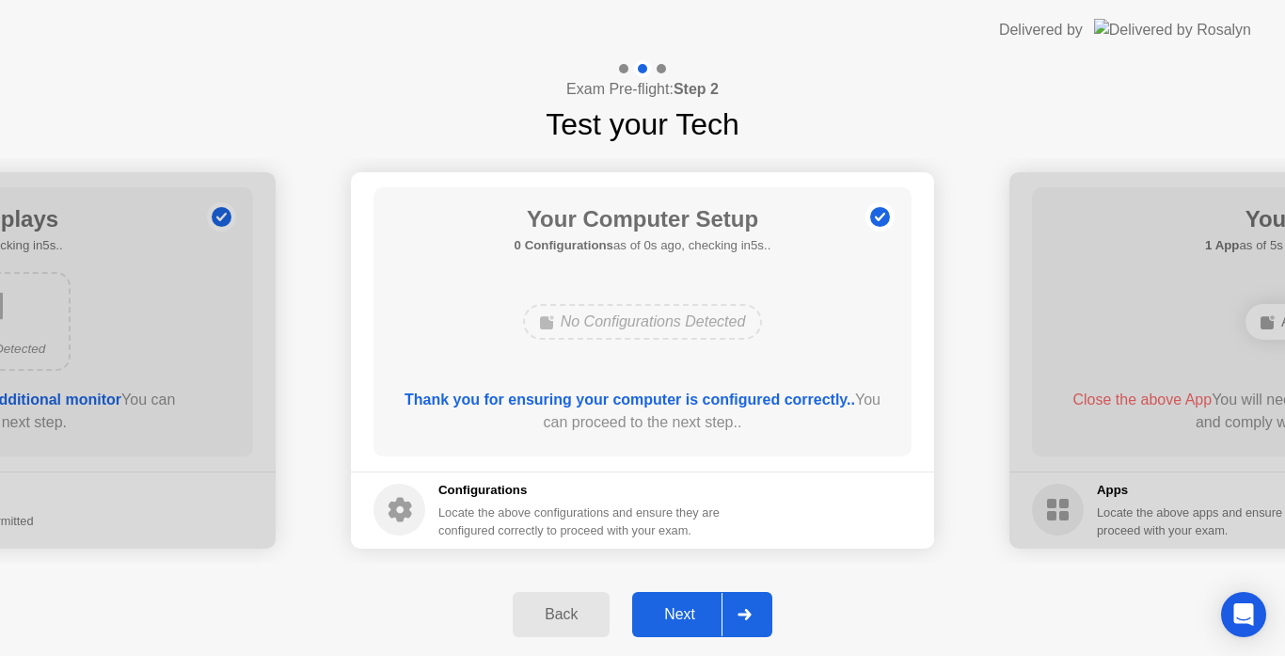
click at [681, 611] on div "Next" at bounding box center [680, 614] width 84 height 17
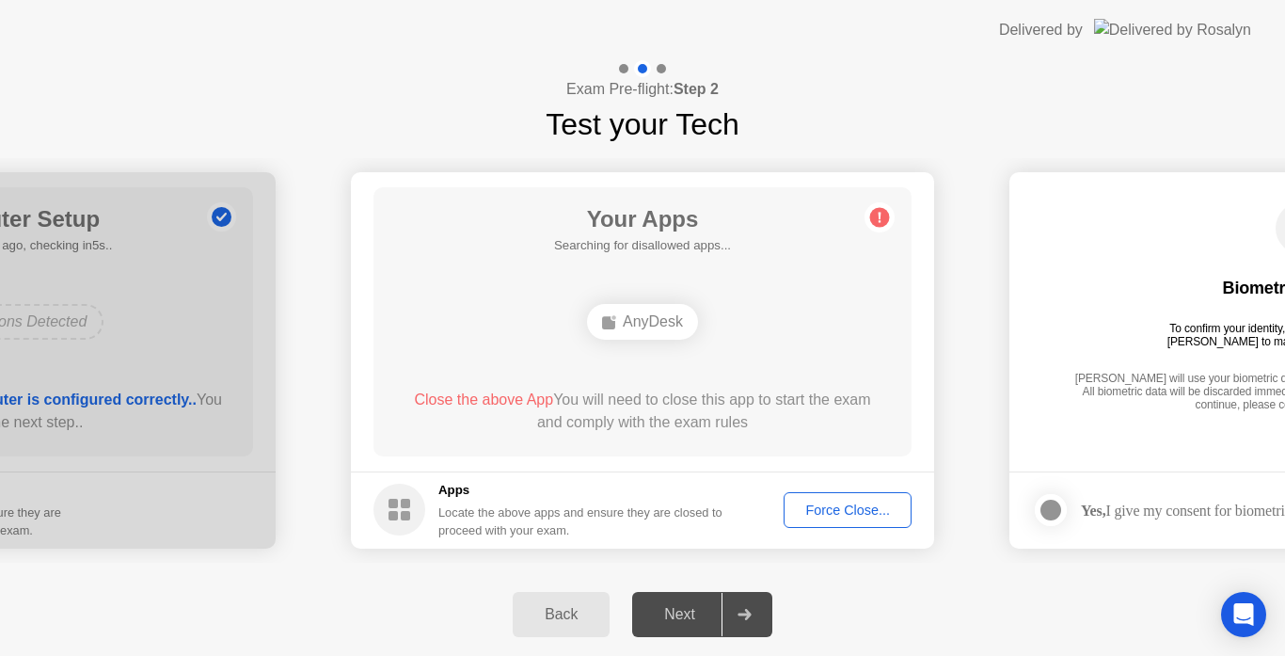
click at [681, 611] on div "Next" at bounding box center [680, 614] width 84 height 17
click at [834, 521] on button "Force Close..." at bounding box center [847, 510] width 128 height 36
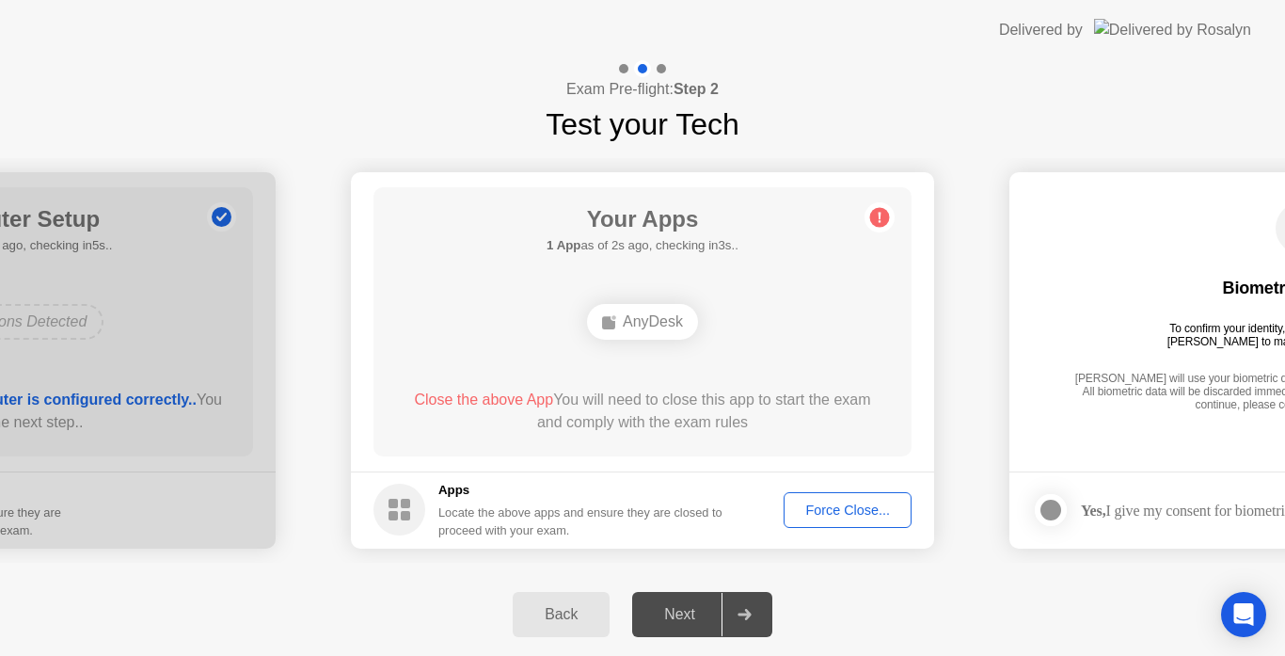
click at [550, 611] on div "Back" at bounding box center [561, 614] width 86 height 17
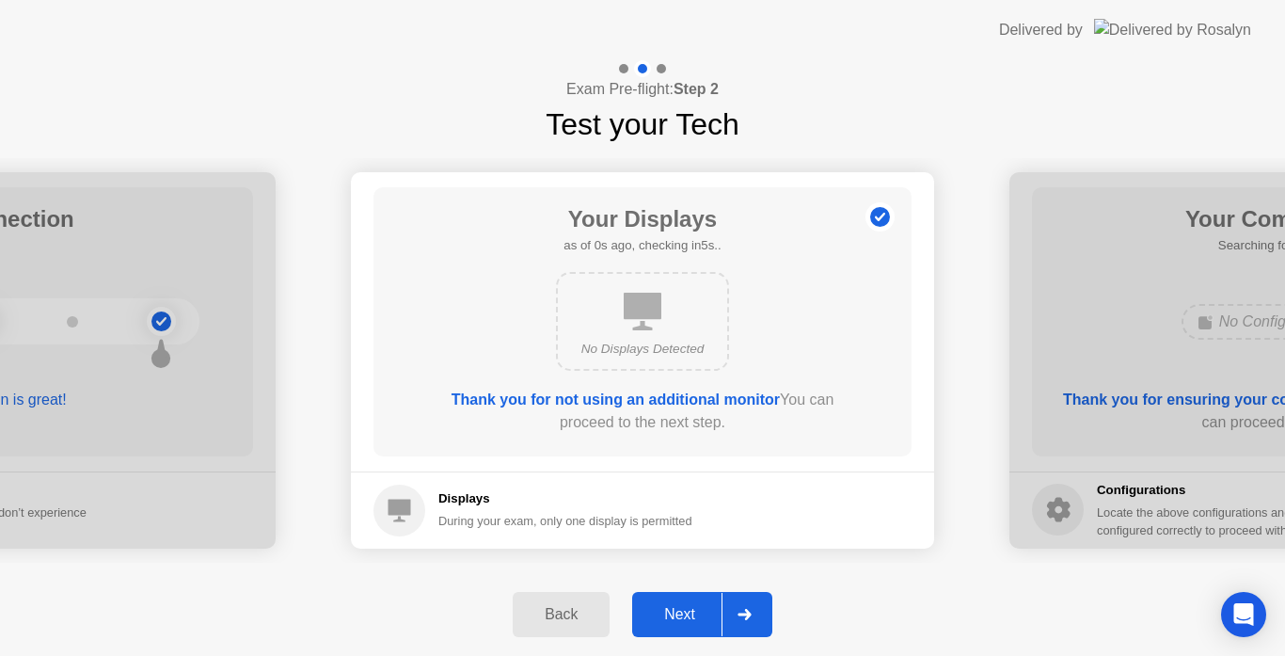
click at [550, 611] on div "Back" at bounding box center [561, 614] width 86 height 17
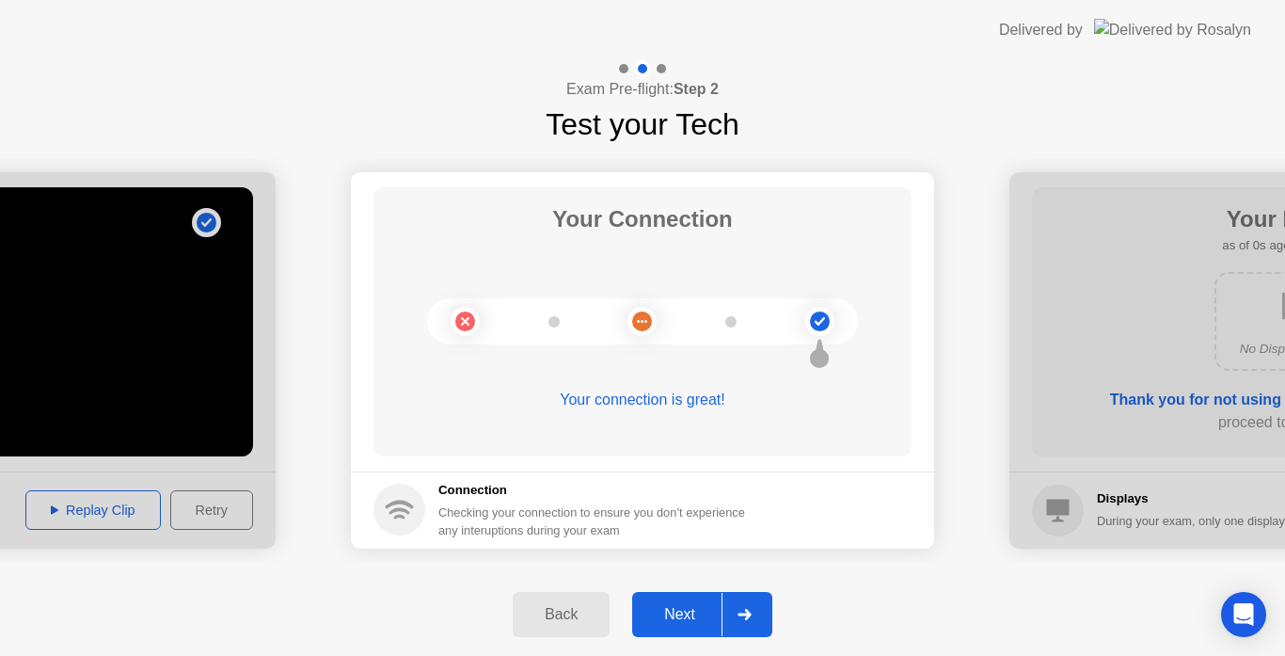
click at [550, 611] on div "Back" at bounding box center [561, 614] width 86 height 17
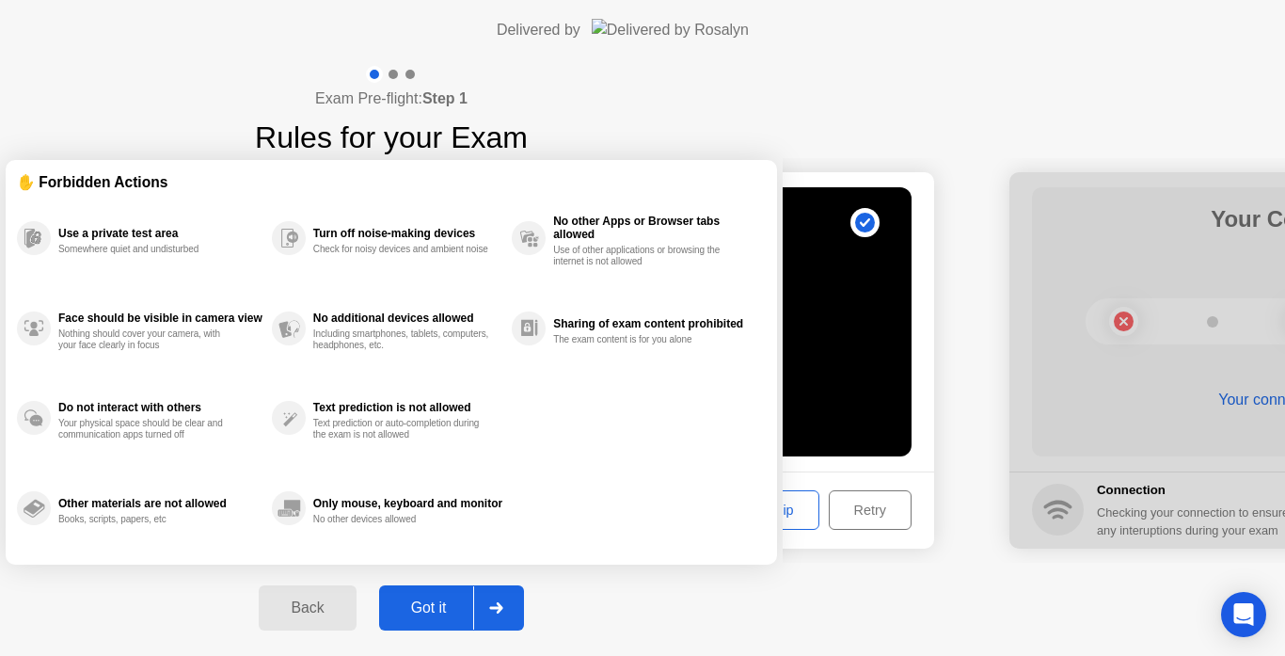
click at [350, 611] on div "Back" at bounding box center [307, 607] width 86 height 17
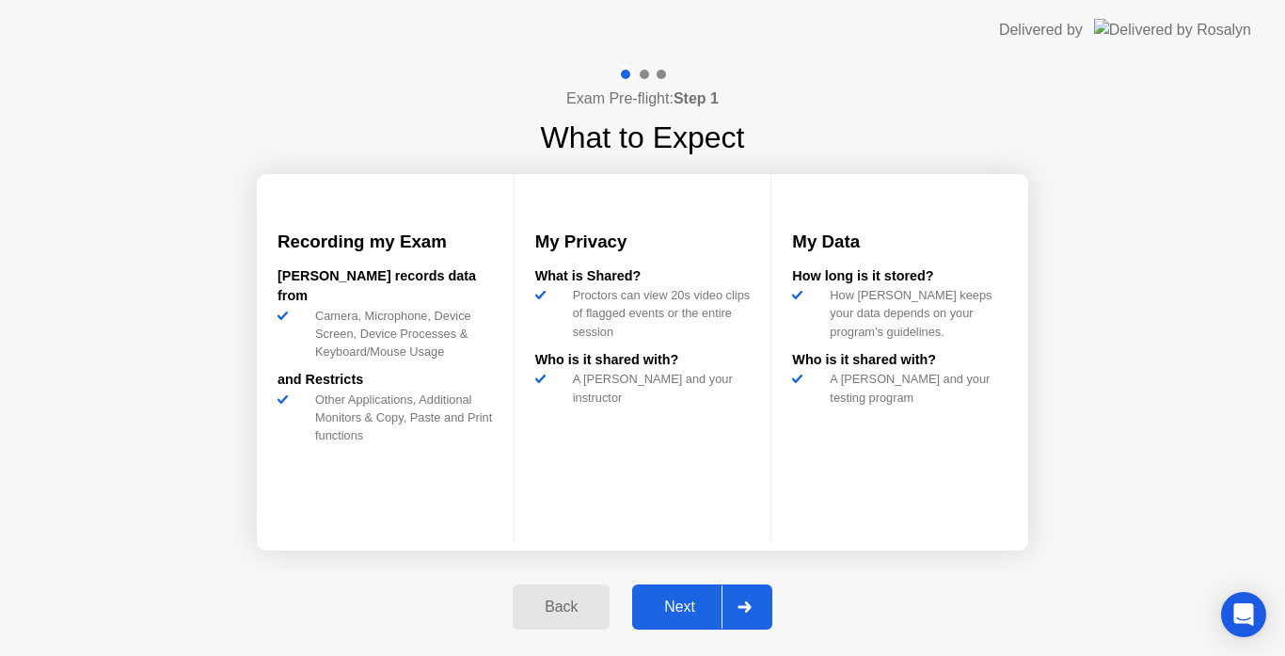
click at [556, 591] on button "Back" at bounding box center [561, 606] width 97 height 45
